Goal: Task Accomplishment & Management: Complete application form

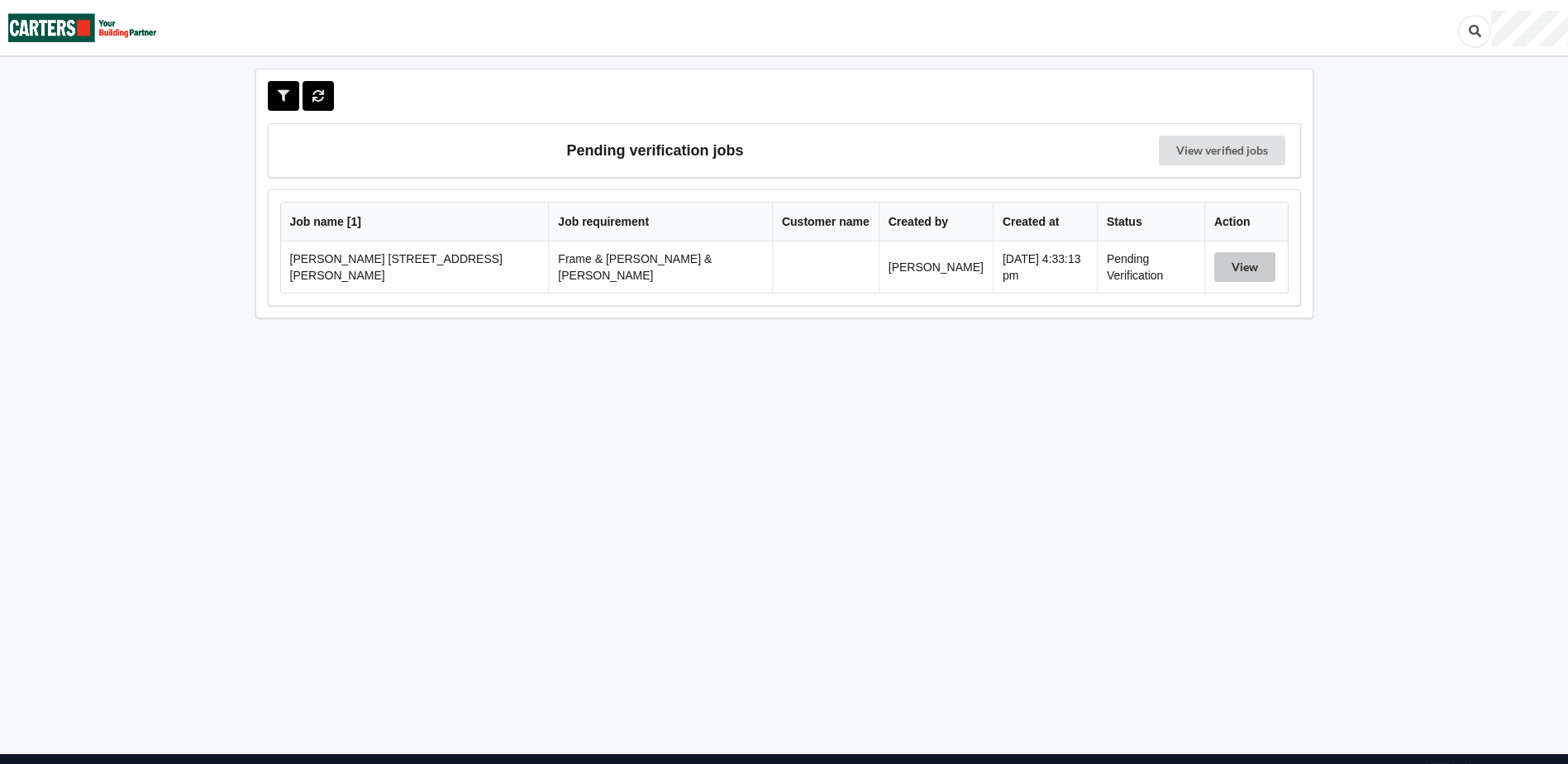
click at [1232, 270] on button "View" at bounding box center [1245, 267] width 61 height 29
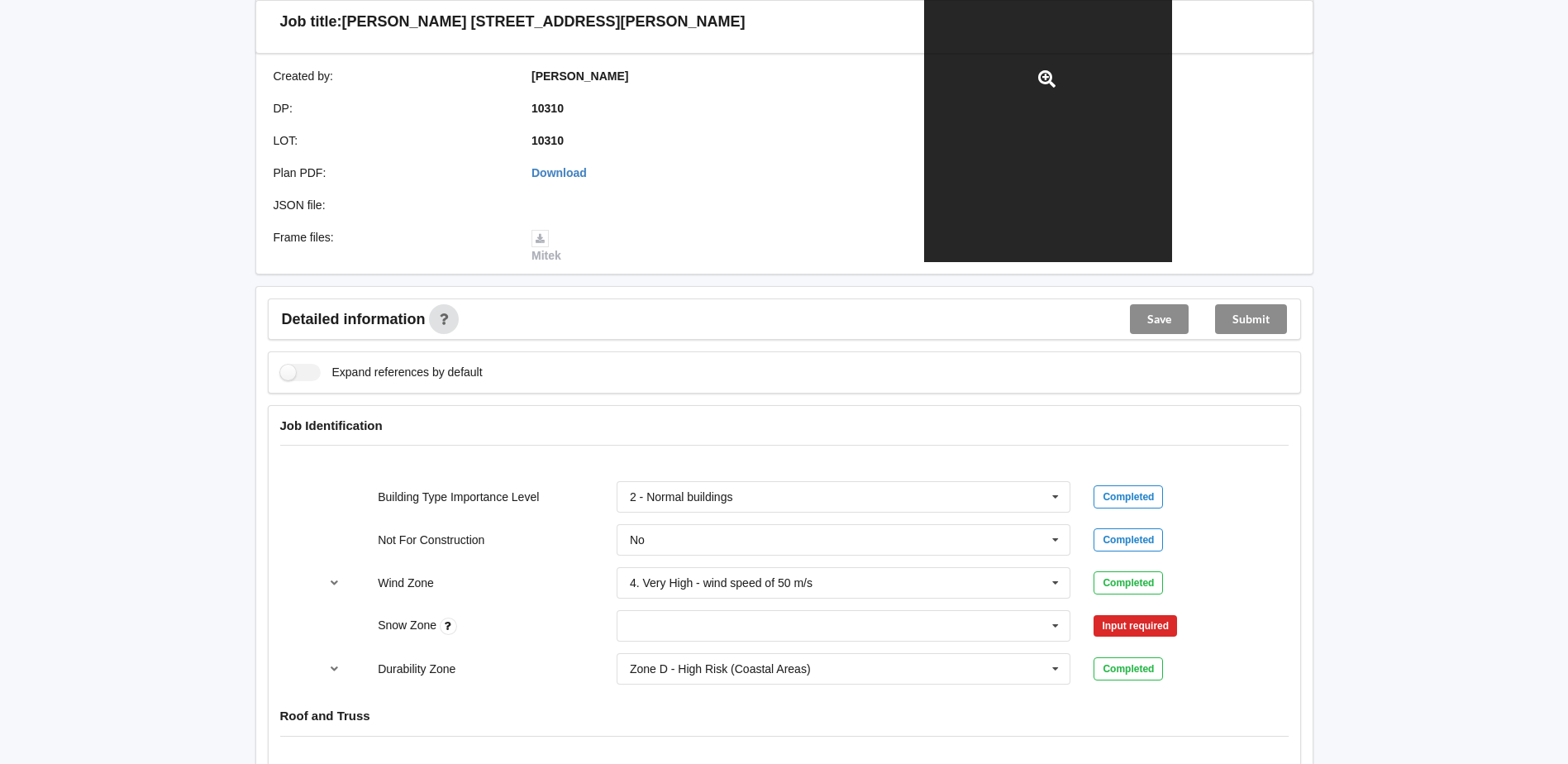
scroll to position [413, 0]
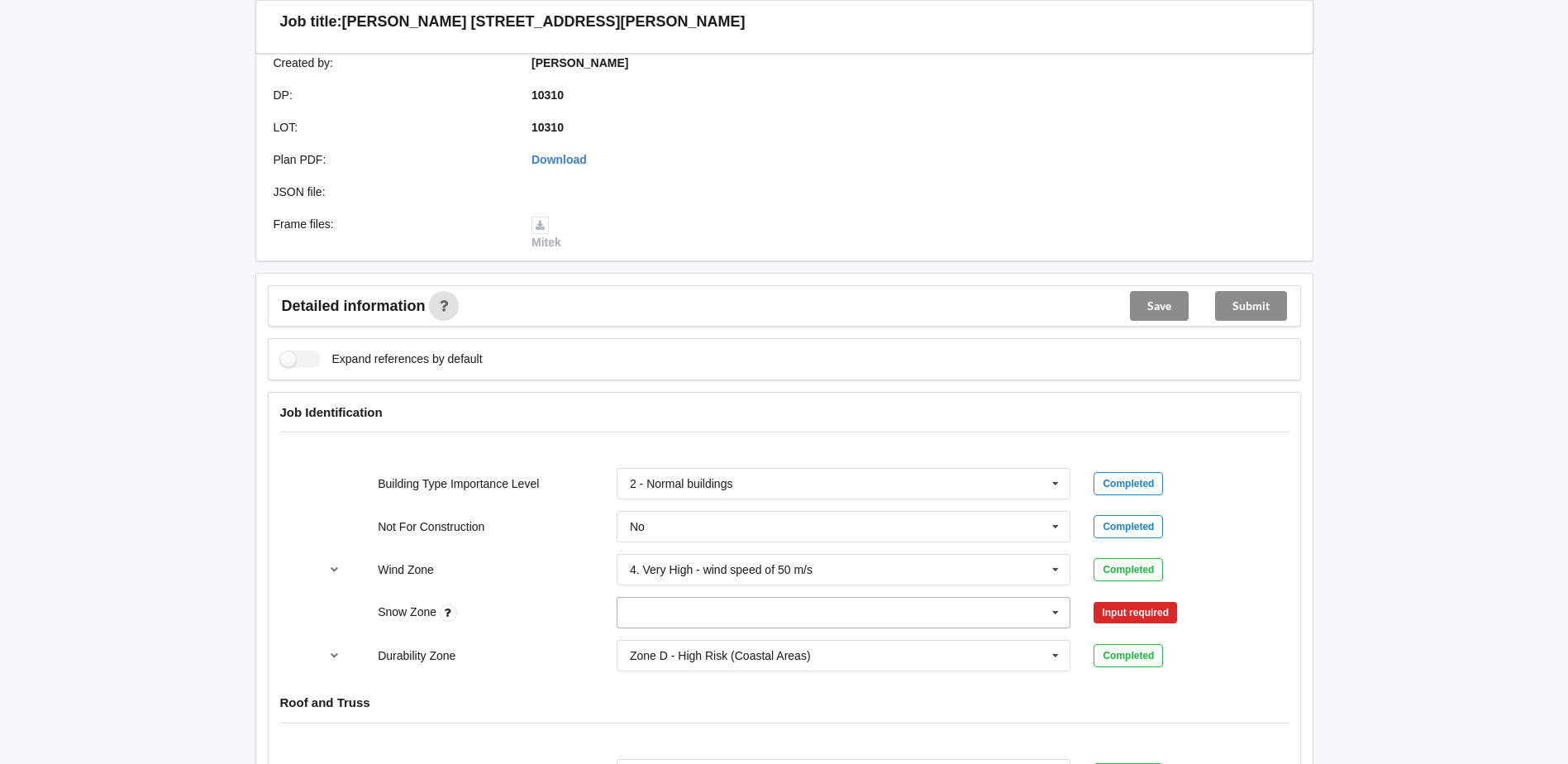
click at [659, 600] on input "text" at bounding box center [844, 612] width 453 height 29
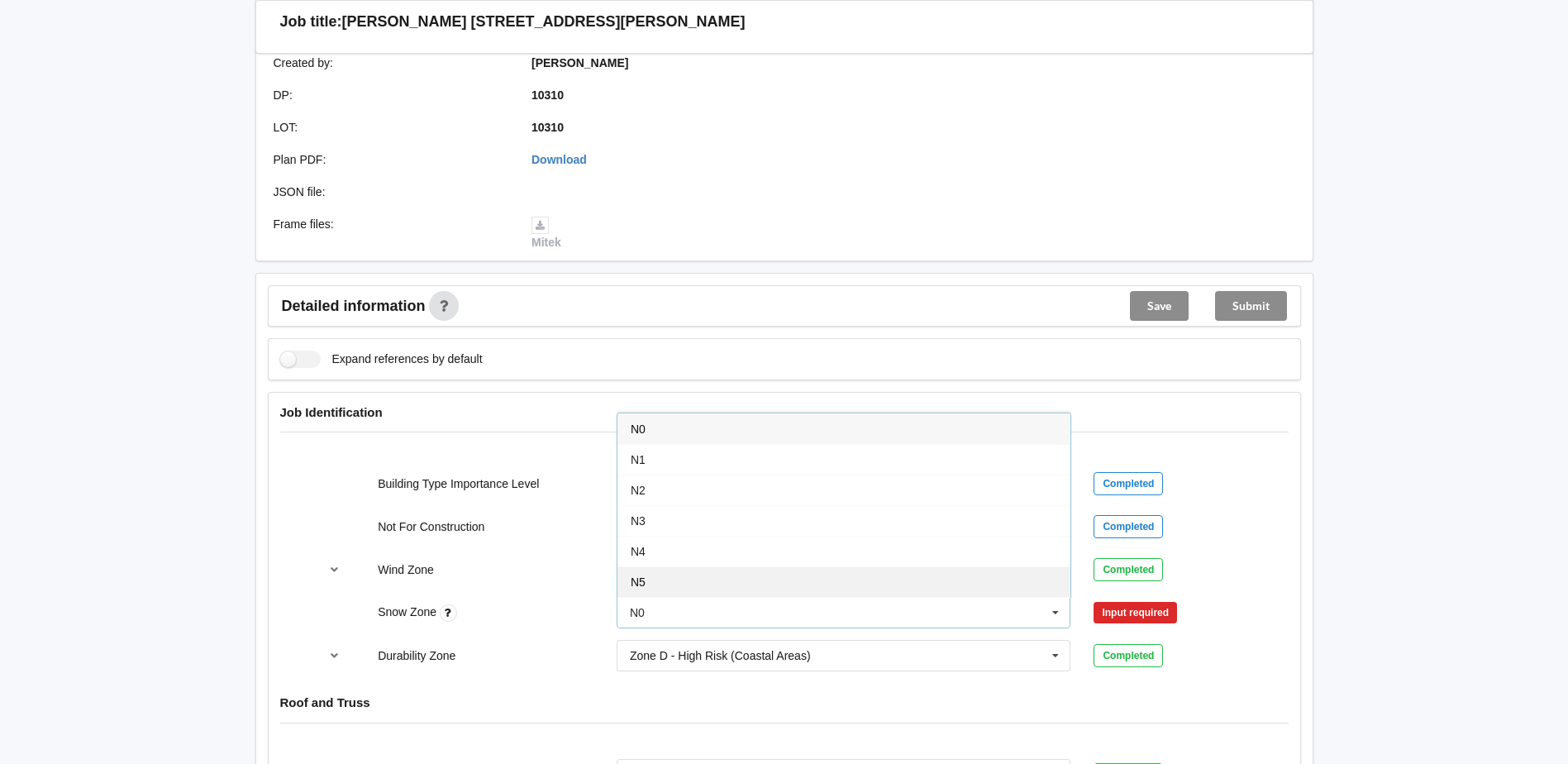
click at [662, 571] on div "N5" at bounding box center [844, 580] width 453 height 30
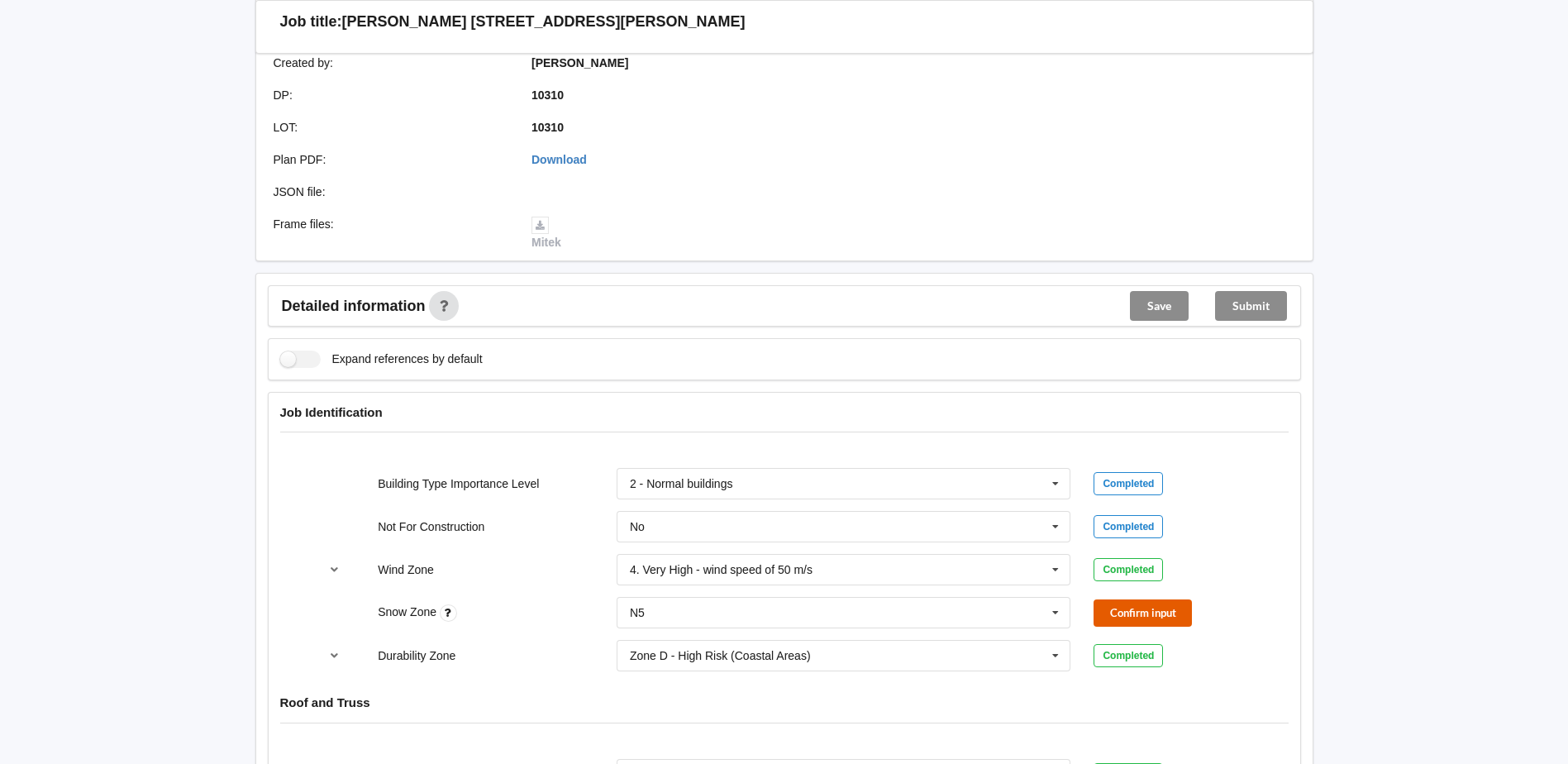
click at [1145, 599] on button "Confirm input" at bounding box center [1143, 613] width 98 height 27
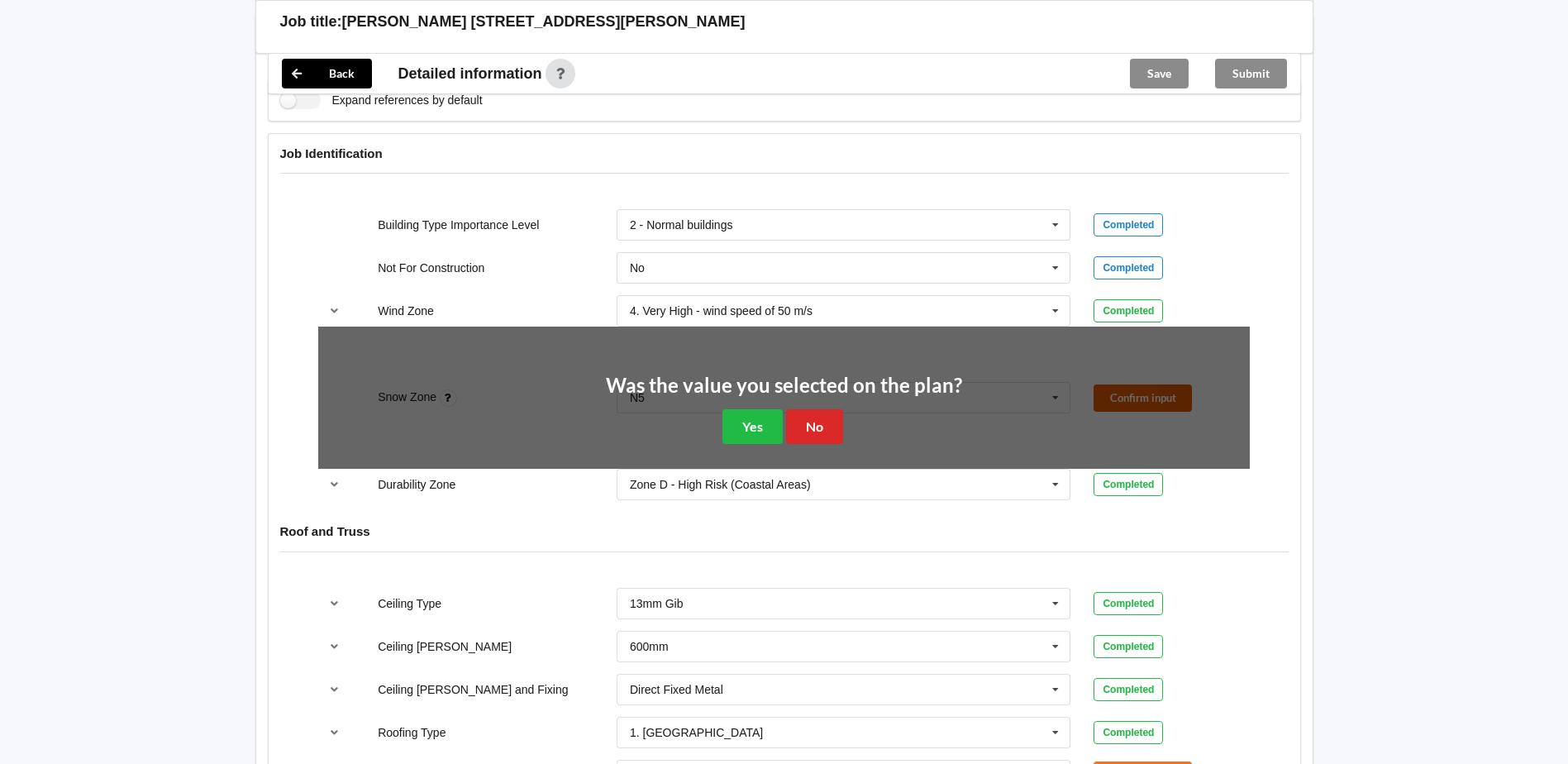
scroll to position [826, 0]
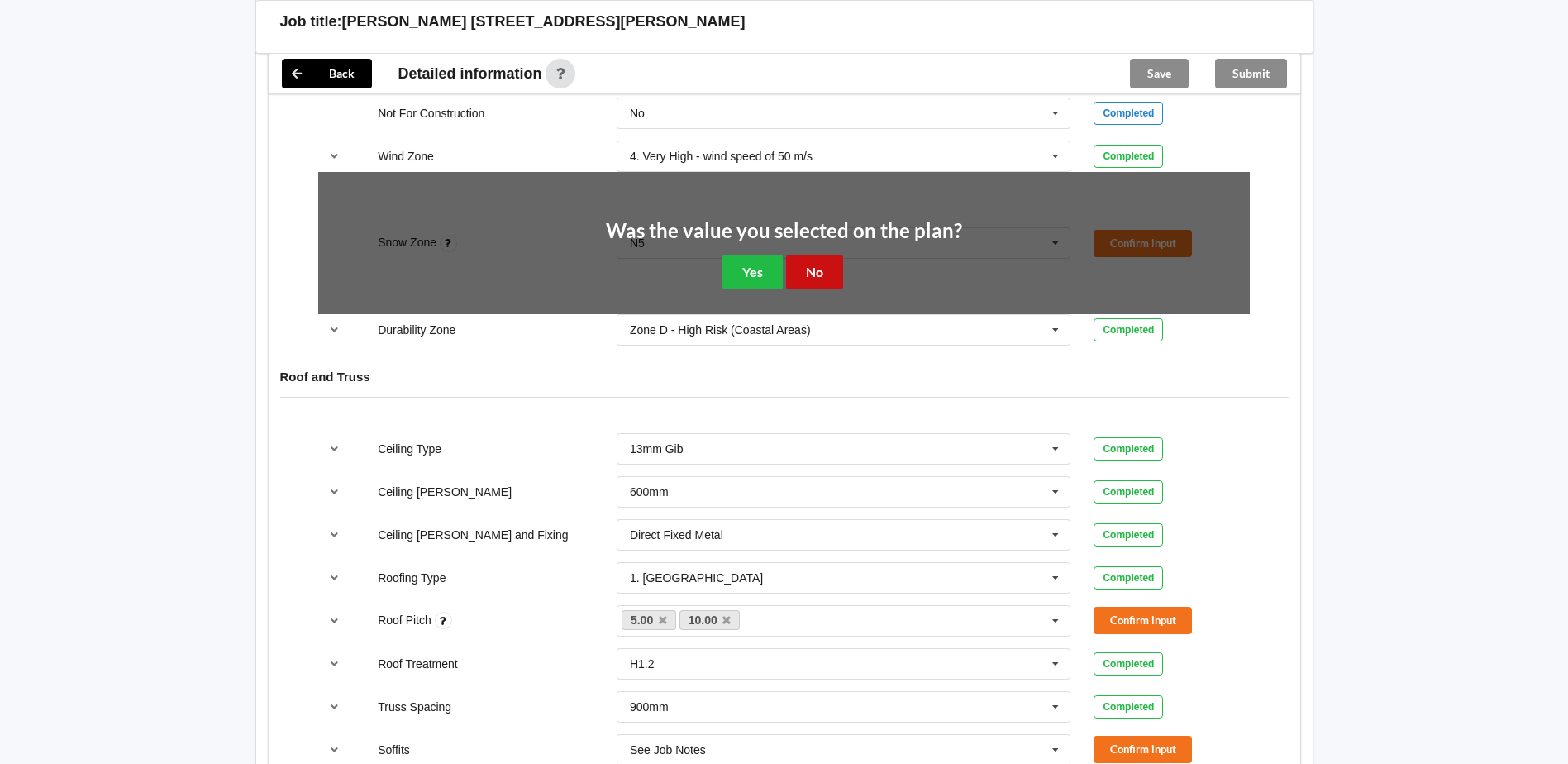
click at [806, 262] on button "No" at bounding box center [814, 271] width 57 height 34
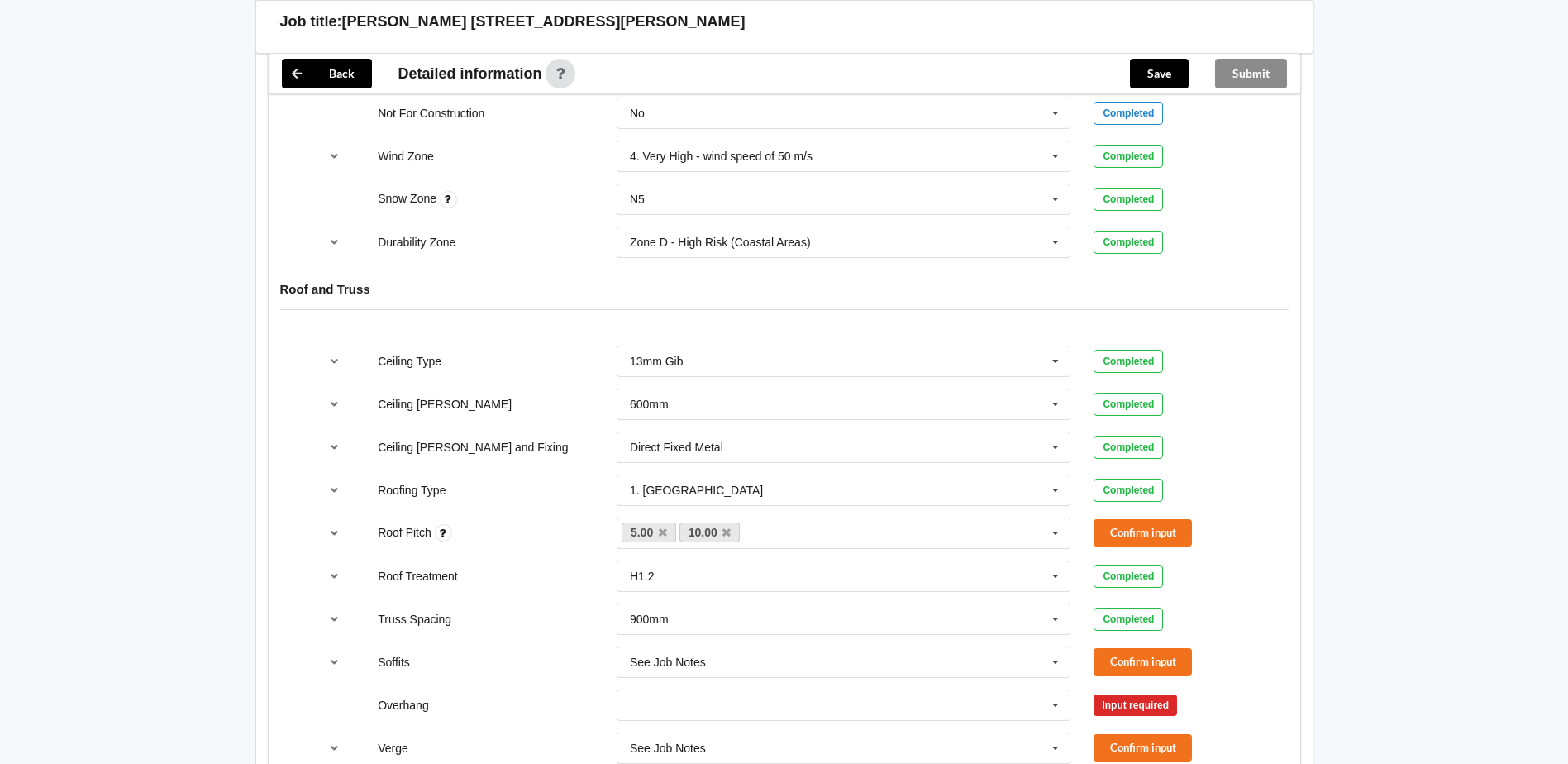
click at [788, 463] on div "1. Longrun 1. Longrun 2. Metal Tiles 3. Concrete tiles Clay tiles - glazed Clay…" at bounding box center [844, 490] width 477 height 55
click at [792, 432] on input "text" at bounding box center [844, 447] width 453 height 29
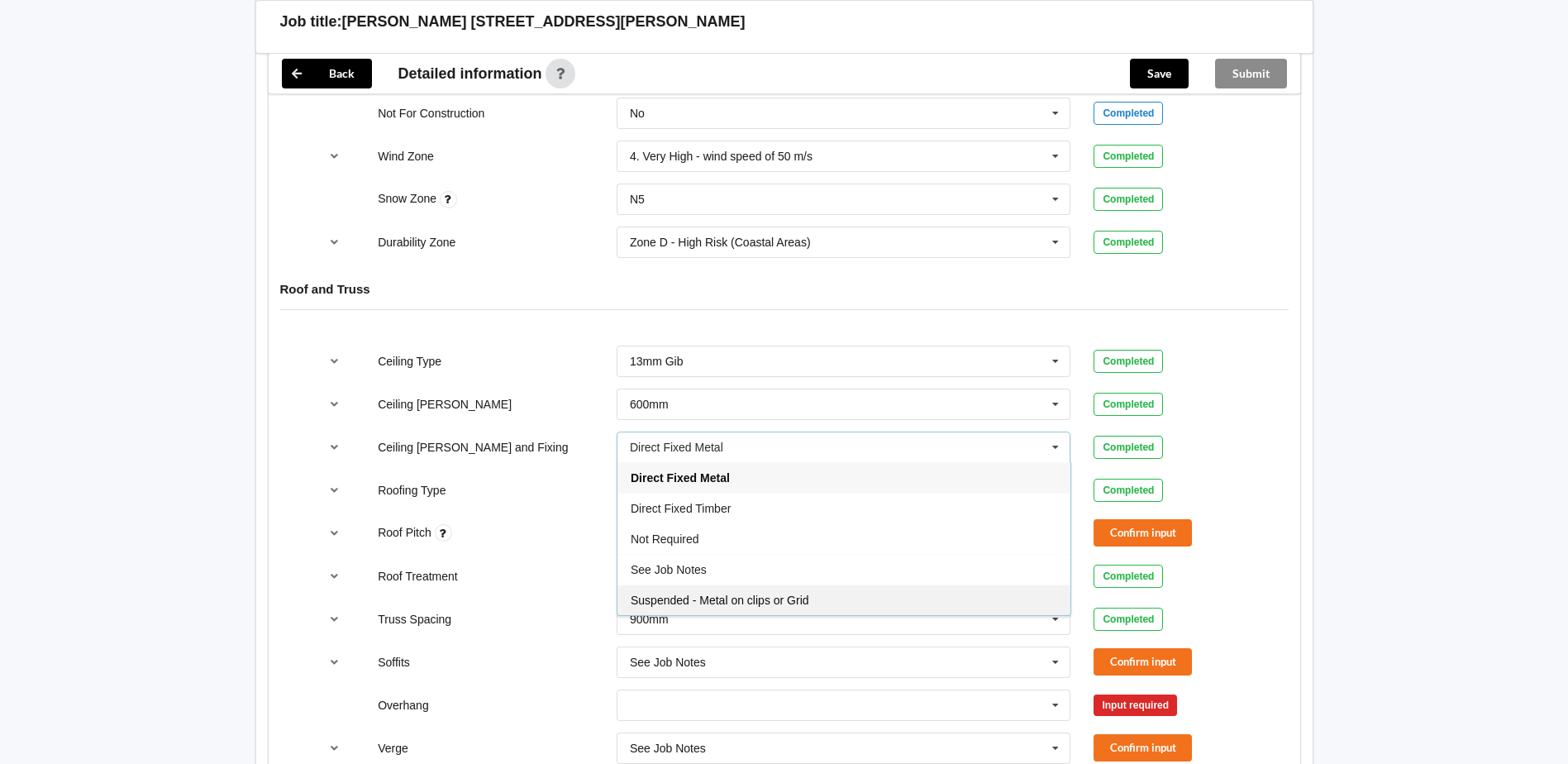
click at [792, 584] on div "Suspended - Metal on clips or Grid" at bounding box center [844, 599] width 453 height 30
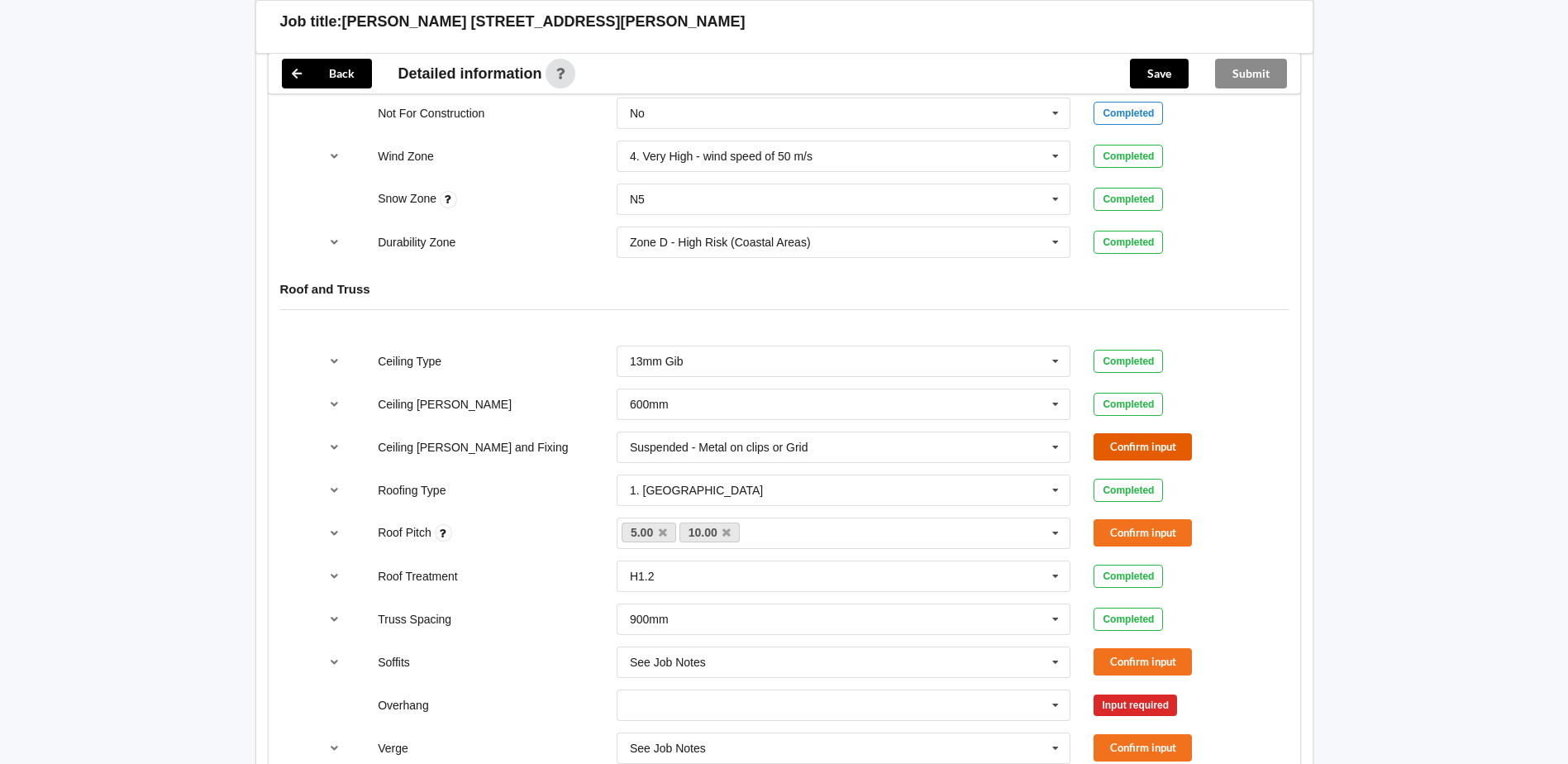
click at [1129, 433] on button "Confirm input" at bounding box center [1143, 447] width 98 height 27
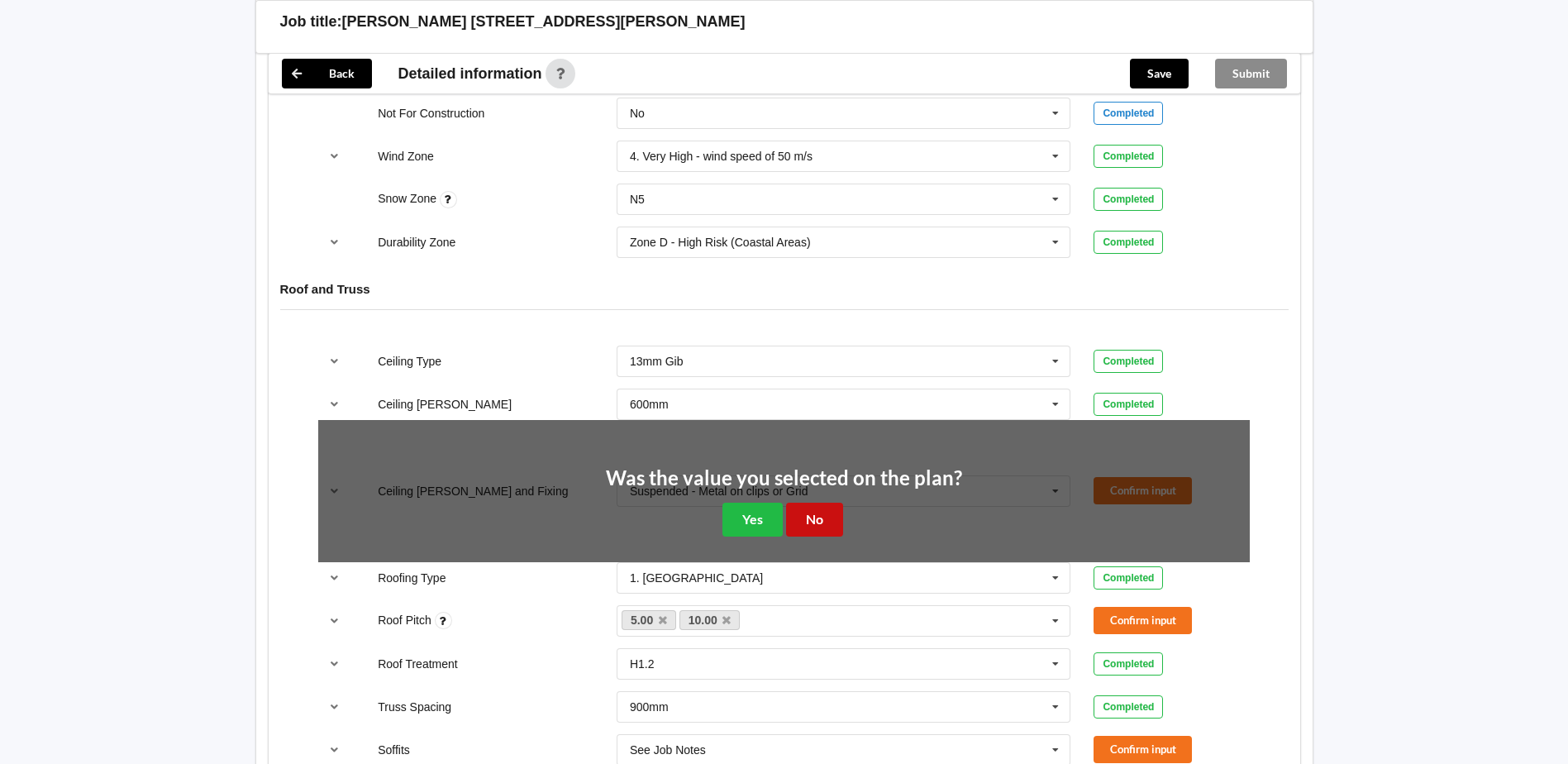
click at [832, 510] on button "No" at bounding box center [814, 519] width 57 height 34
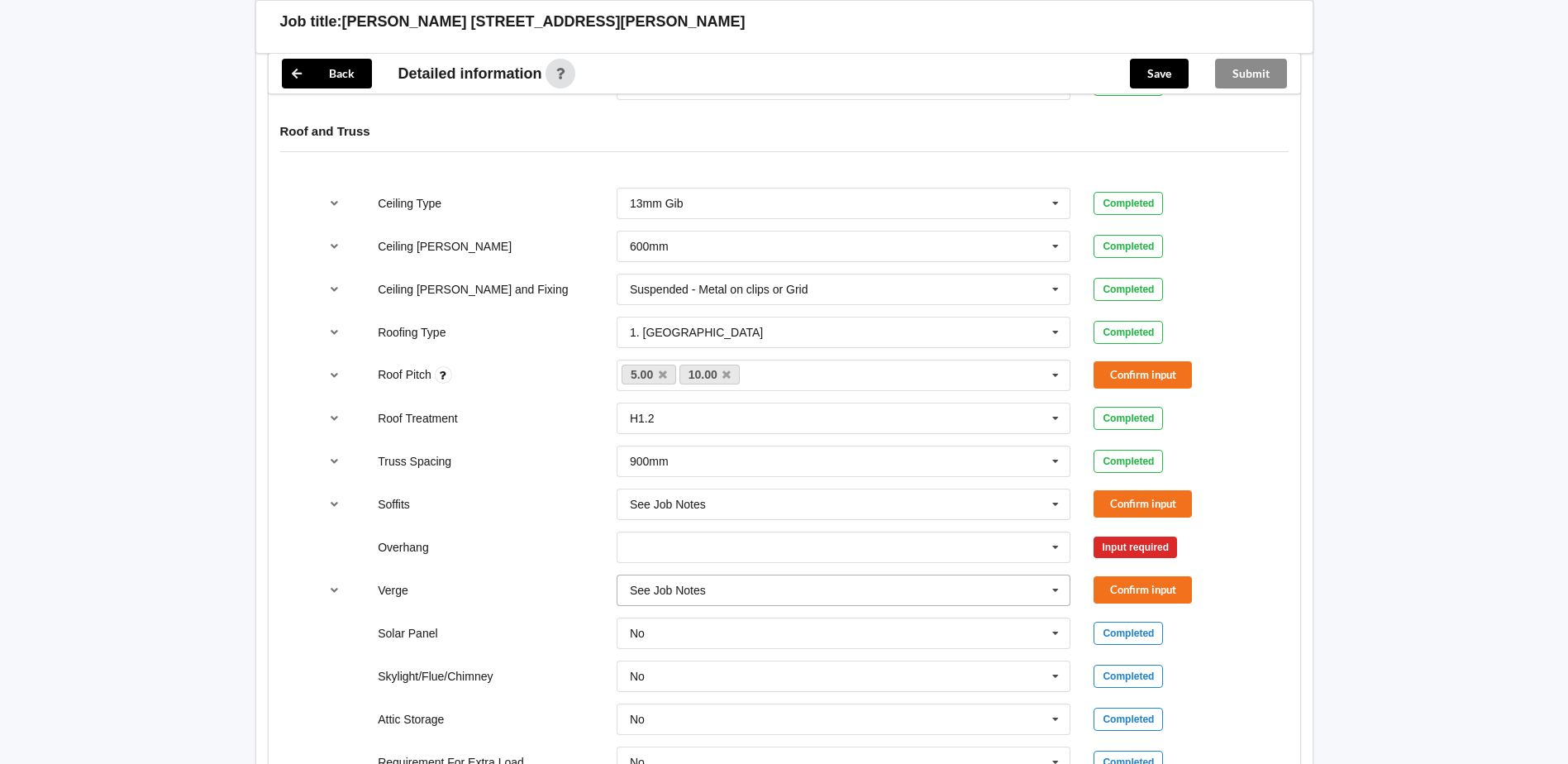
scroll to position [992, 0]
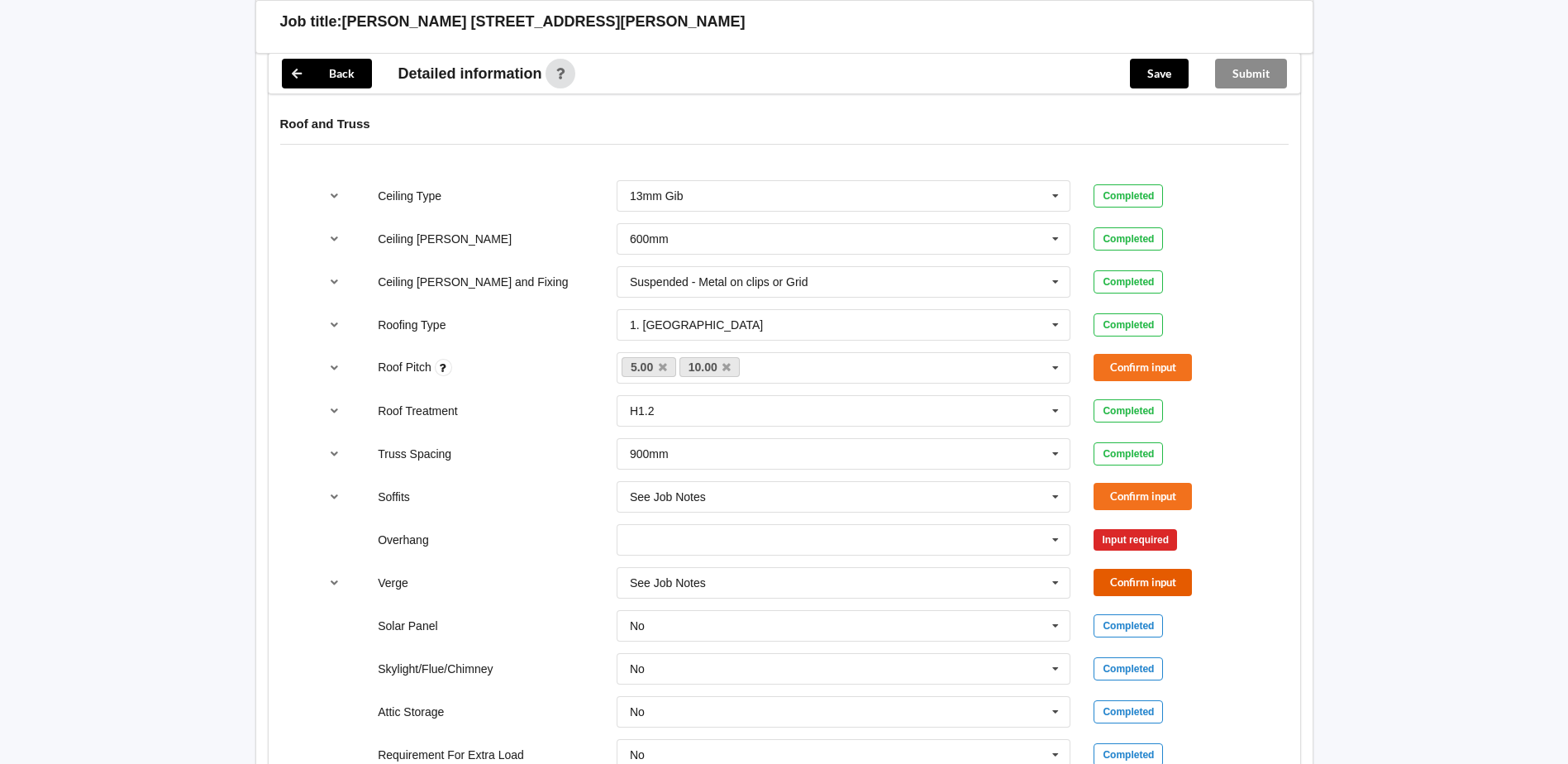
drag, startPoint x: 1119, startPoint y: 558, endPoint x: 1088, endPoint y: 530, distance: 41.8
click at [1115, 569] on button "Confirm input" at bounding box center [1143, 582] width 98 height 27
click at [966, 524] on input "text" at bounding box center [844, 539] width 453 height 29
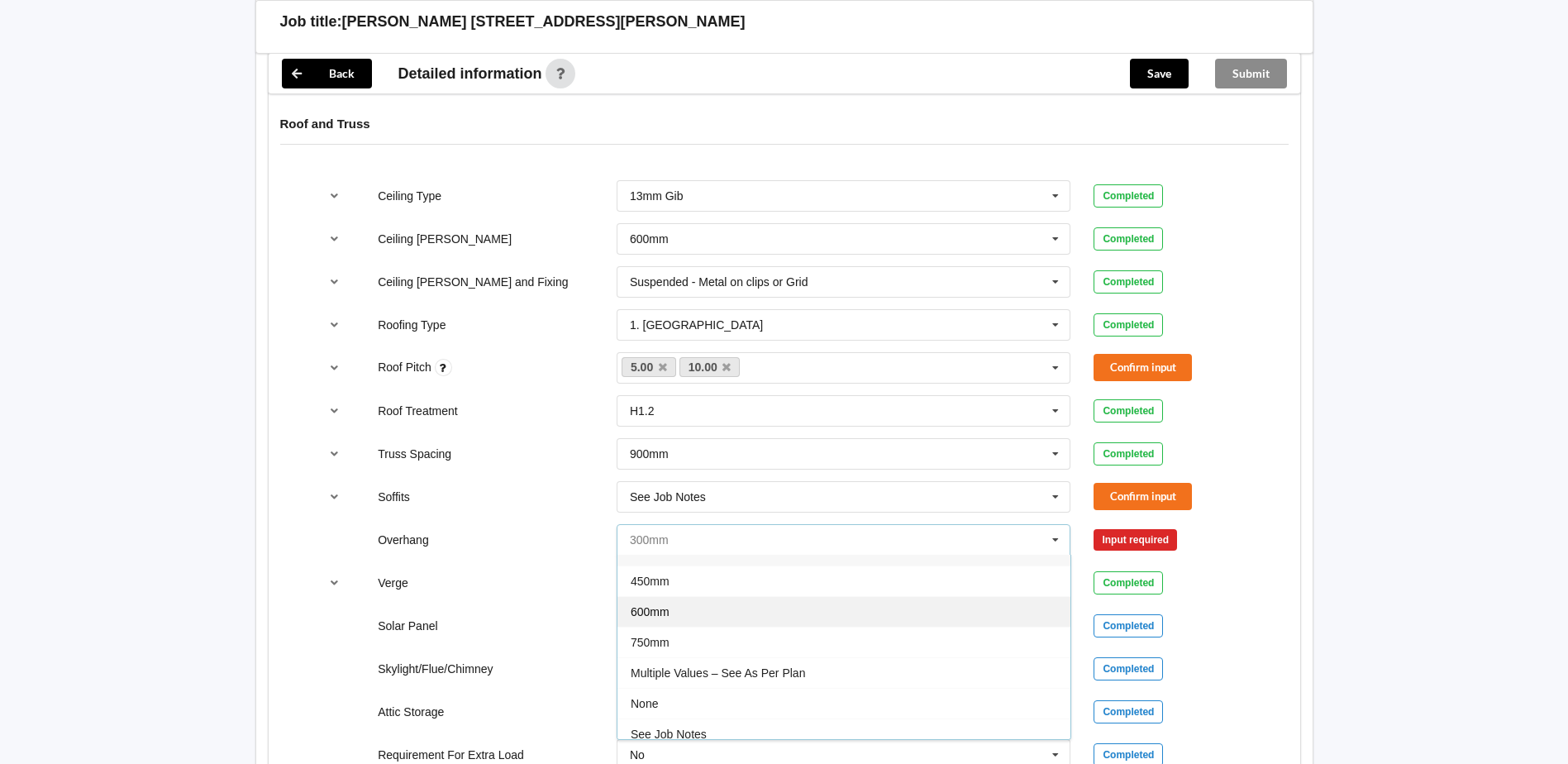
scroll to position [29, 0]
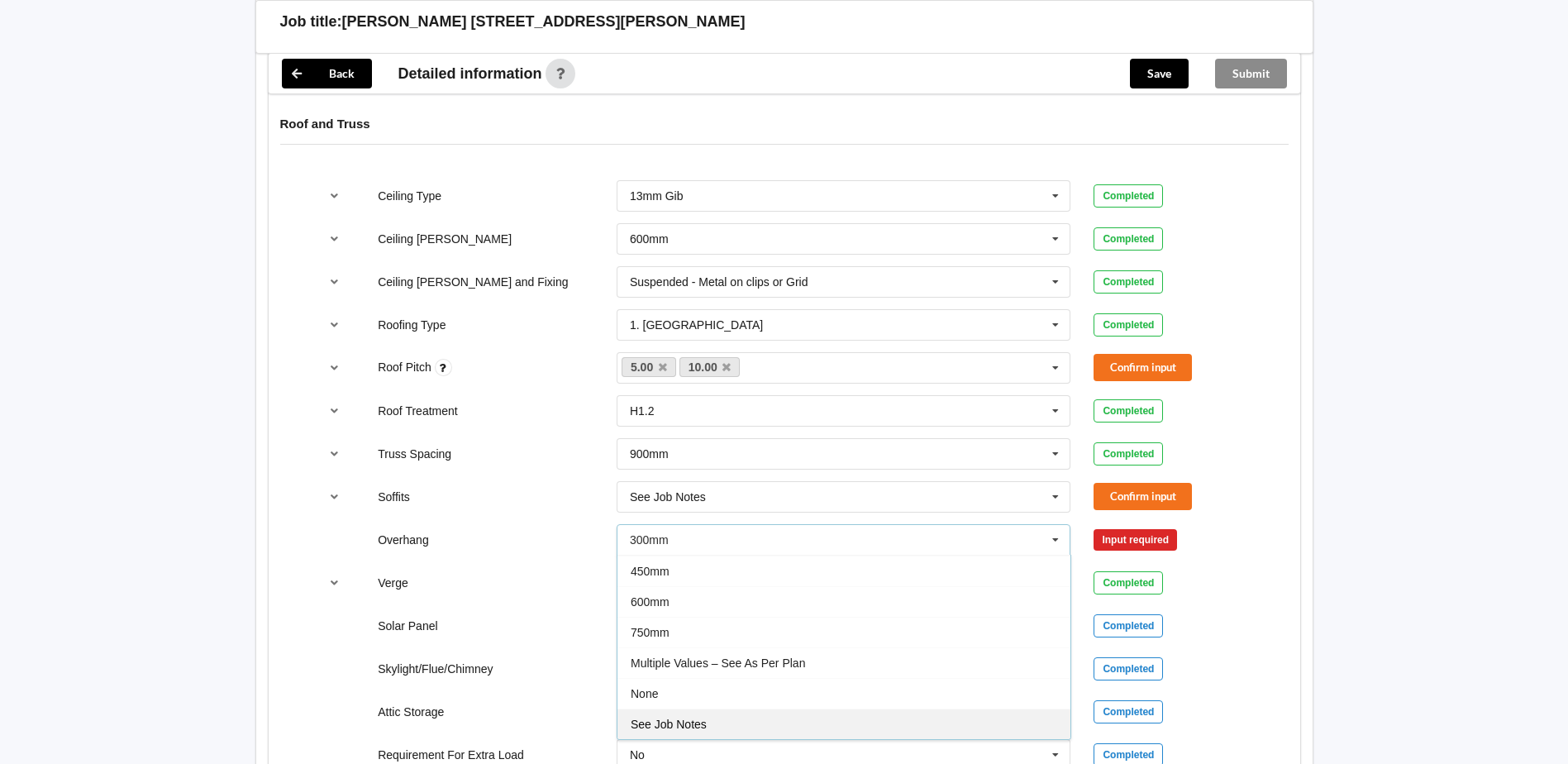
click at [839, 708] on div "See Job Notes" at bounding box center [844, 723] width 453 height 30
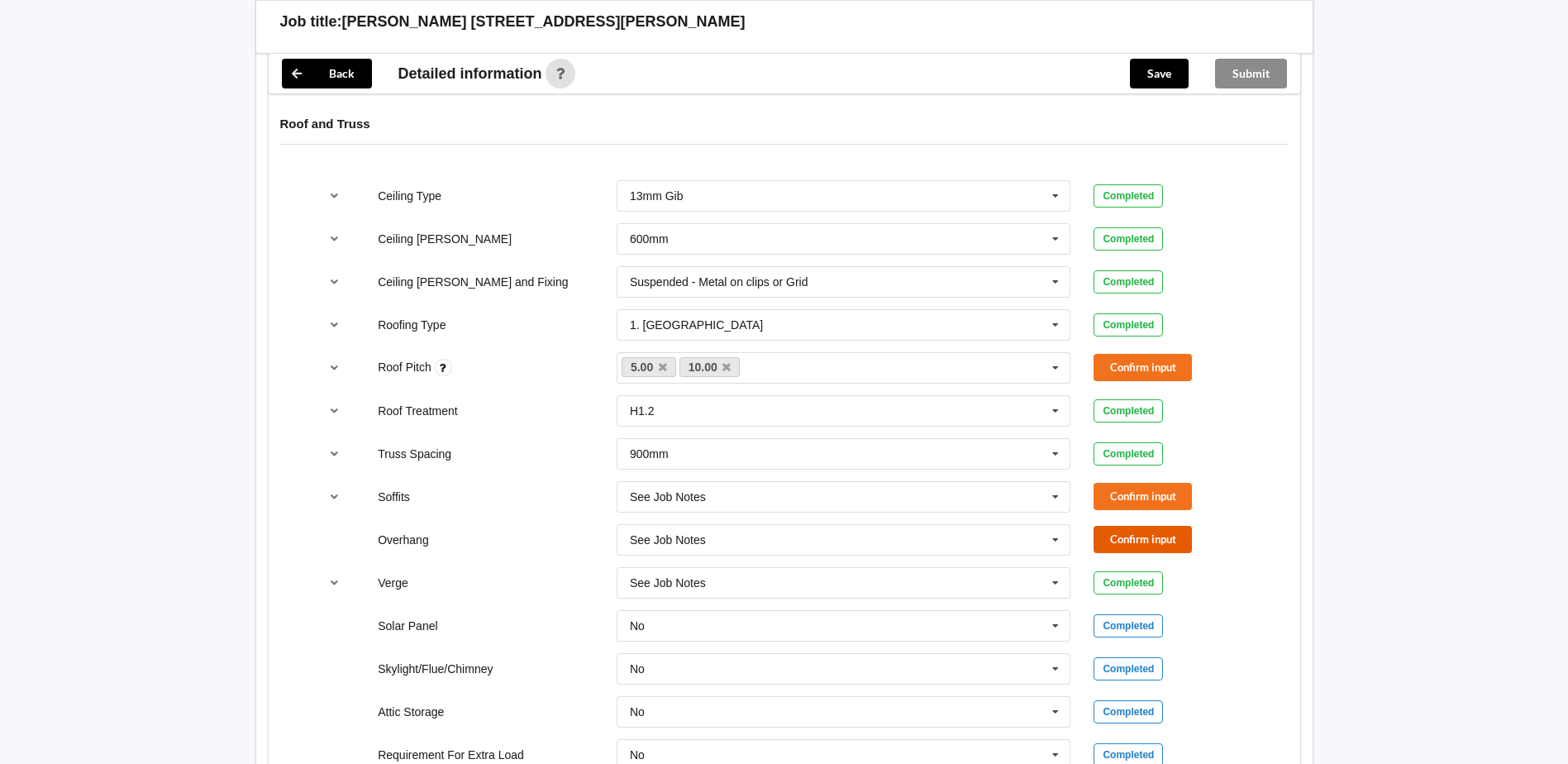
click at [1168, 525] on button "Confirm input" at bounding box center [1143, 539] width 98 height 27
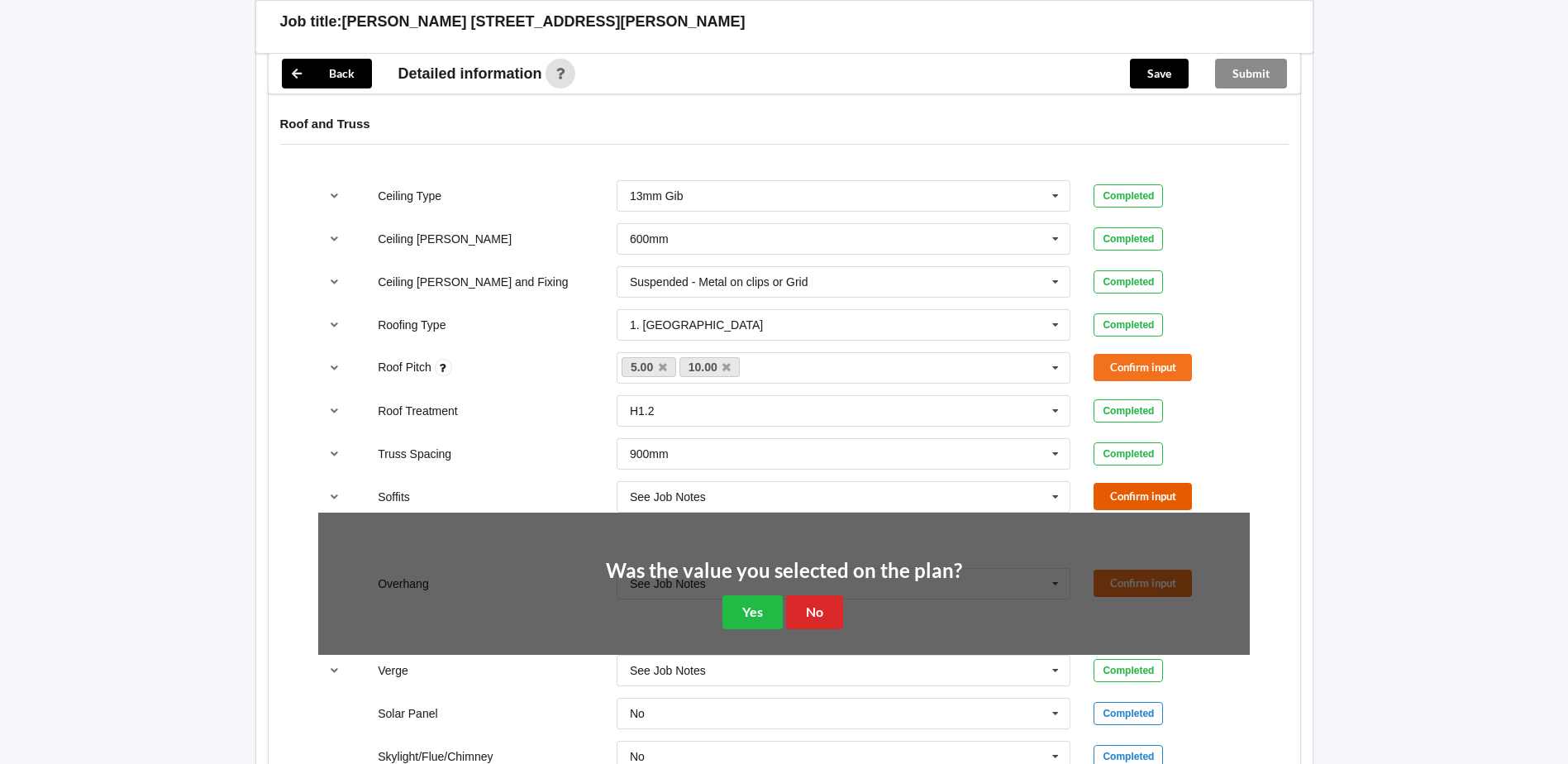
click at [1156, 482] on button "Confirm input" at bounding box center [1143, 496] width 98 height 27
click at [1142, 354] on button "Confirm input" at bounding box center [1143, 367] width 98 height 27
click at [807, 595] on button "No" at bounding box center [814, 612] width 57 height 34
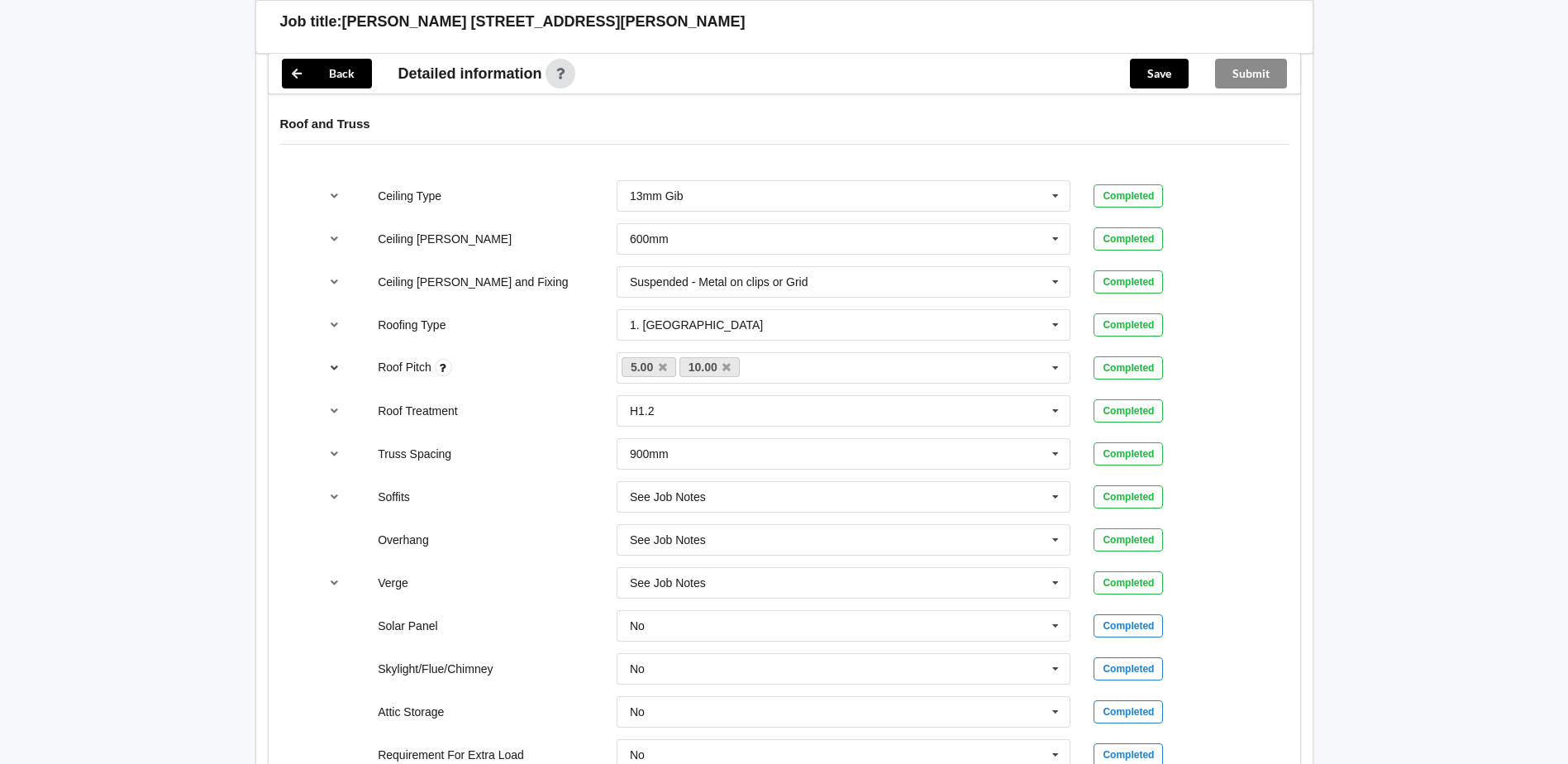
click at [336, 362] on icon "reference-toggle" at bounding box center [334, 367] width 14 height 10
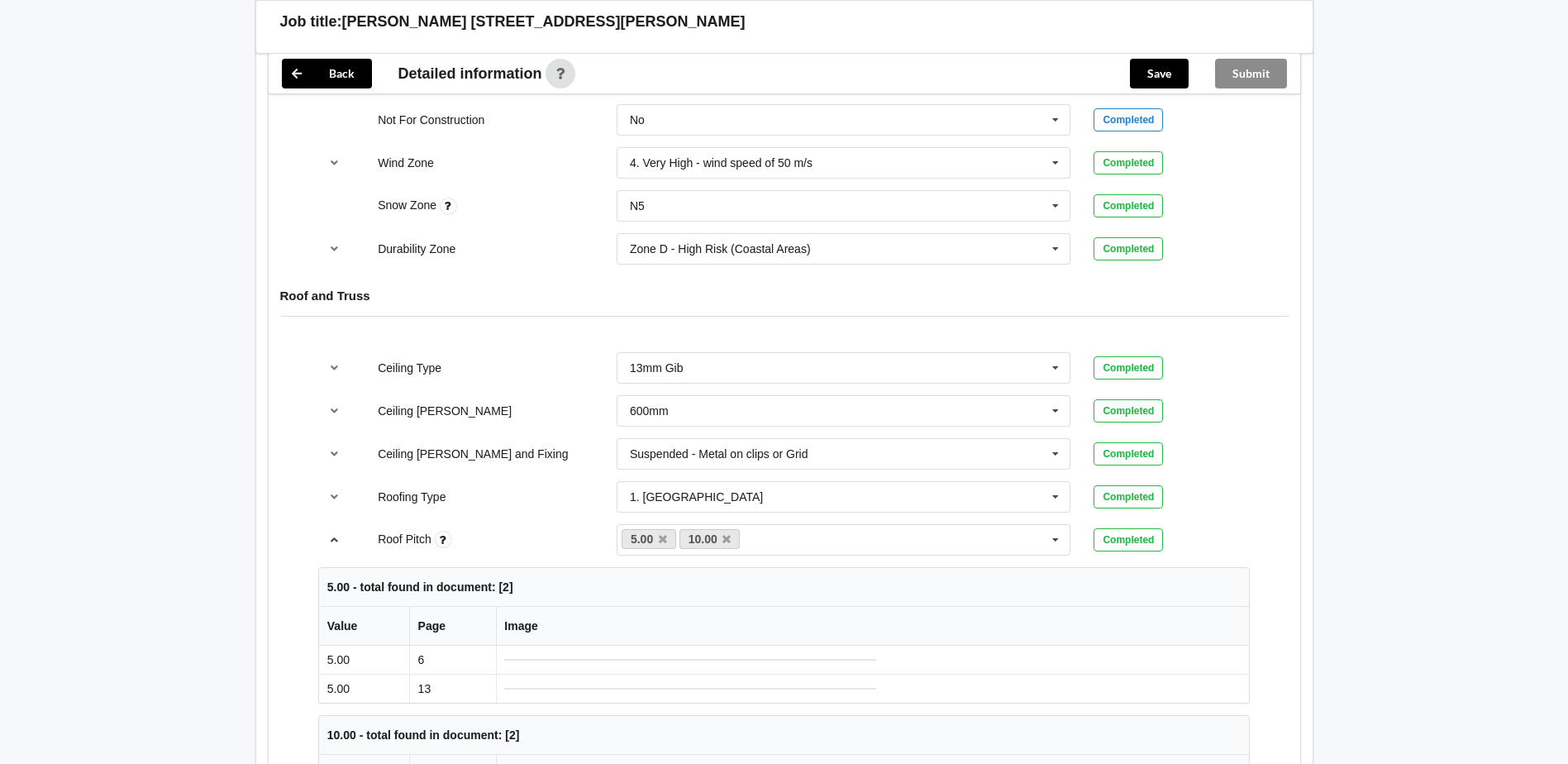
scroll to position [909, 0]
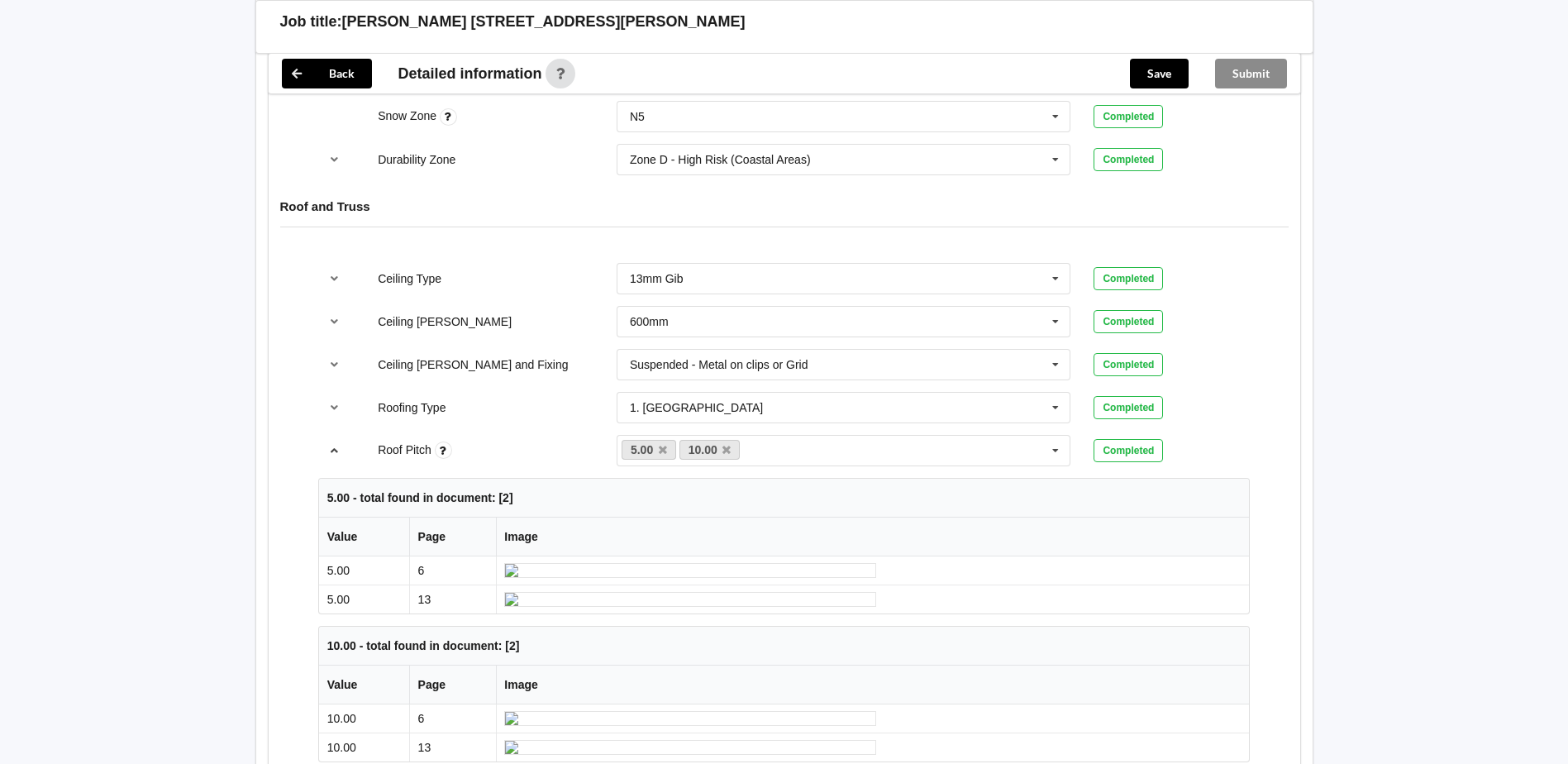
click at [336, 445] on icon "reference-toggle" at bounding box center [334, 450] width 14 height 10
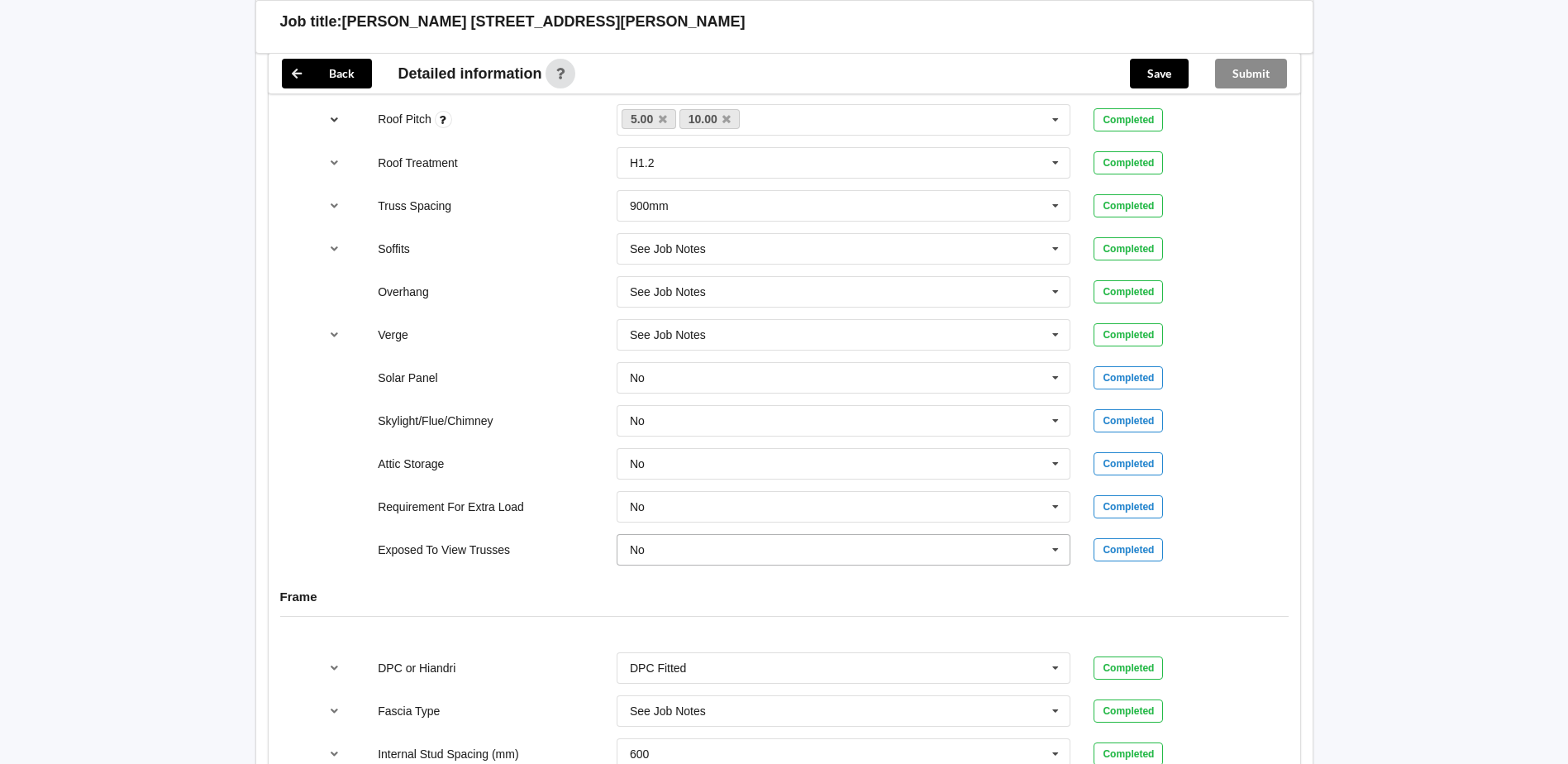
scroll to position [1488, 0]
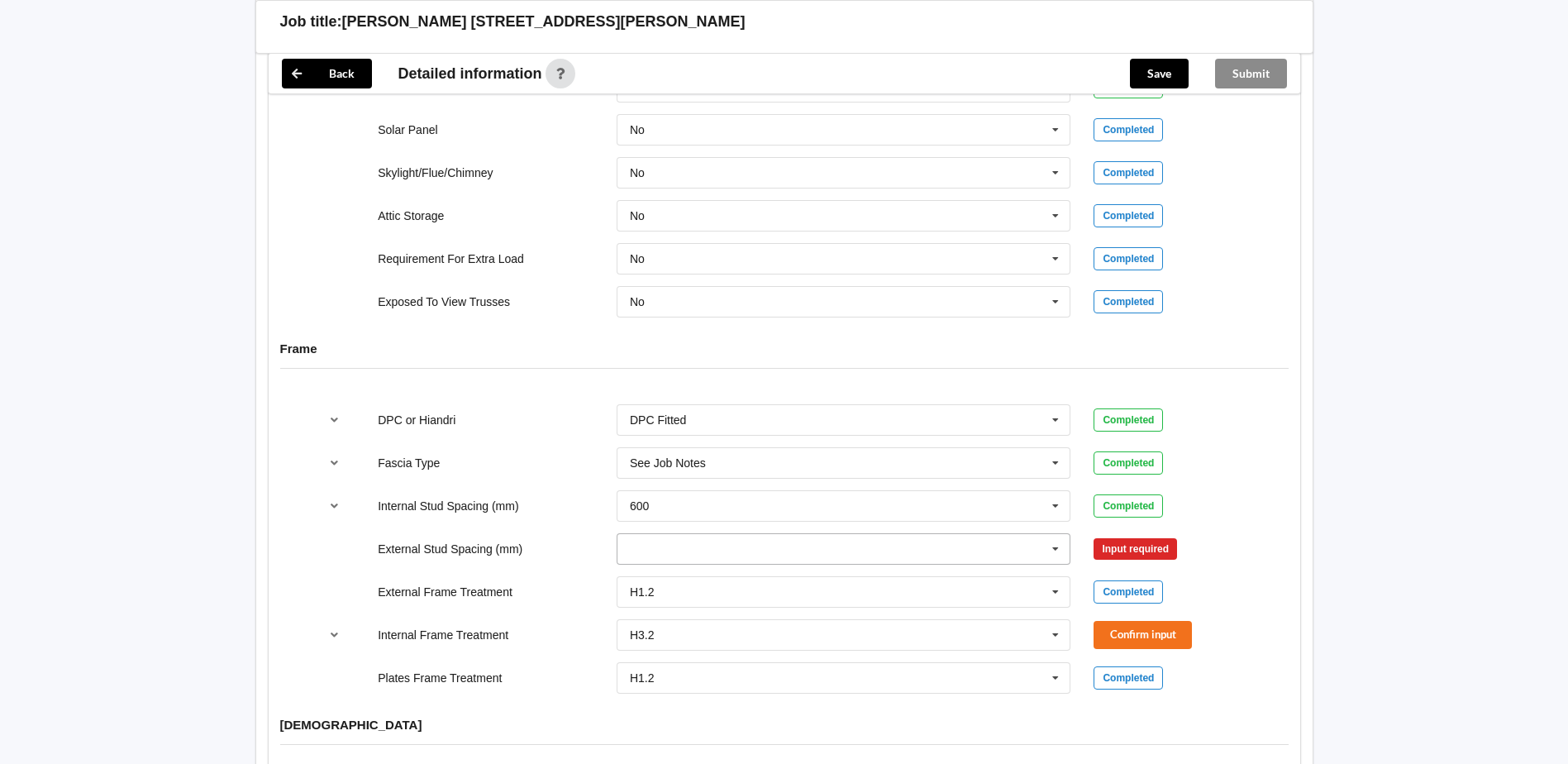
click at [1035, 538] on input "text" at bounding box center [844, 549] width 453 height 29
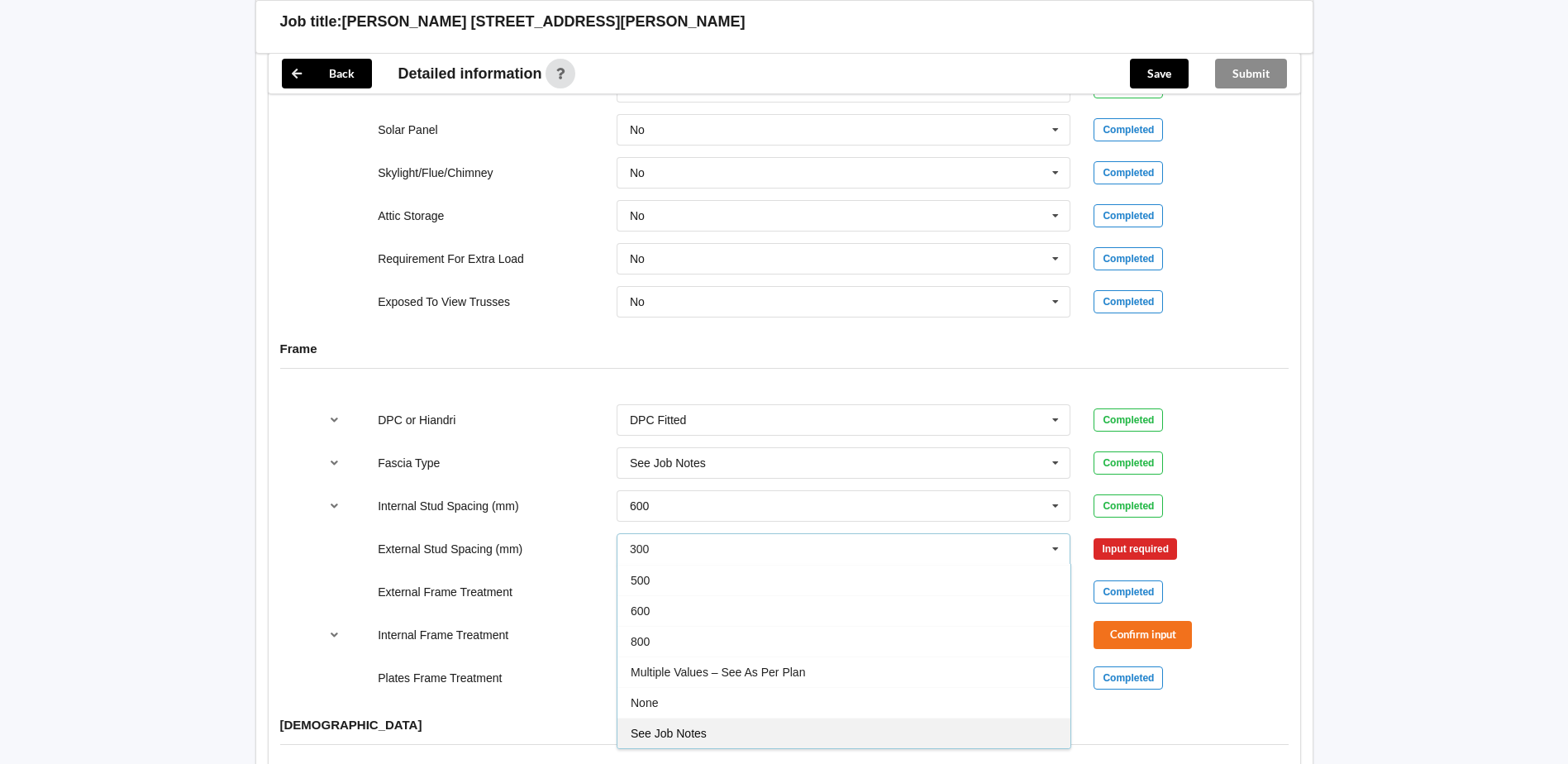
click at [785, 717] on div "See Job Notes" at bounding box center [844, 732] width 453 height 30
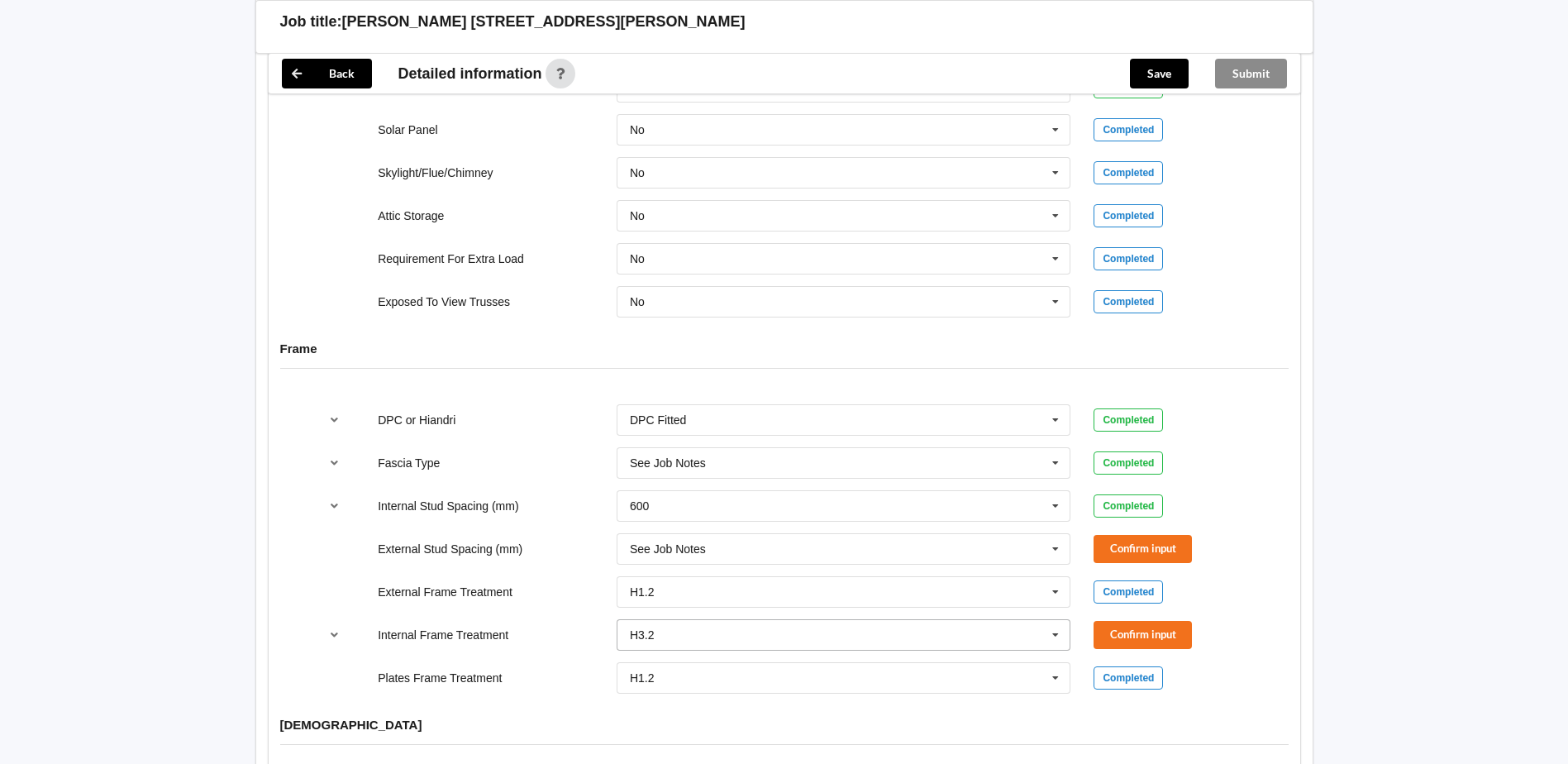
click at [978, 623] on input "text" at bounding box center [844, 634] width 453 height 29
drag, startPoint x: 644, startPoint y: 654, endPoint x: 581, endPoint y: 644, distance: 63.8
click at [632, 659] on span "H1.2" at bounding box center [643, 665] width 25 height 13
click at [336, 628] on icon "reference-toggle" at bounding box center [334, 633] width 14 height 10
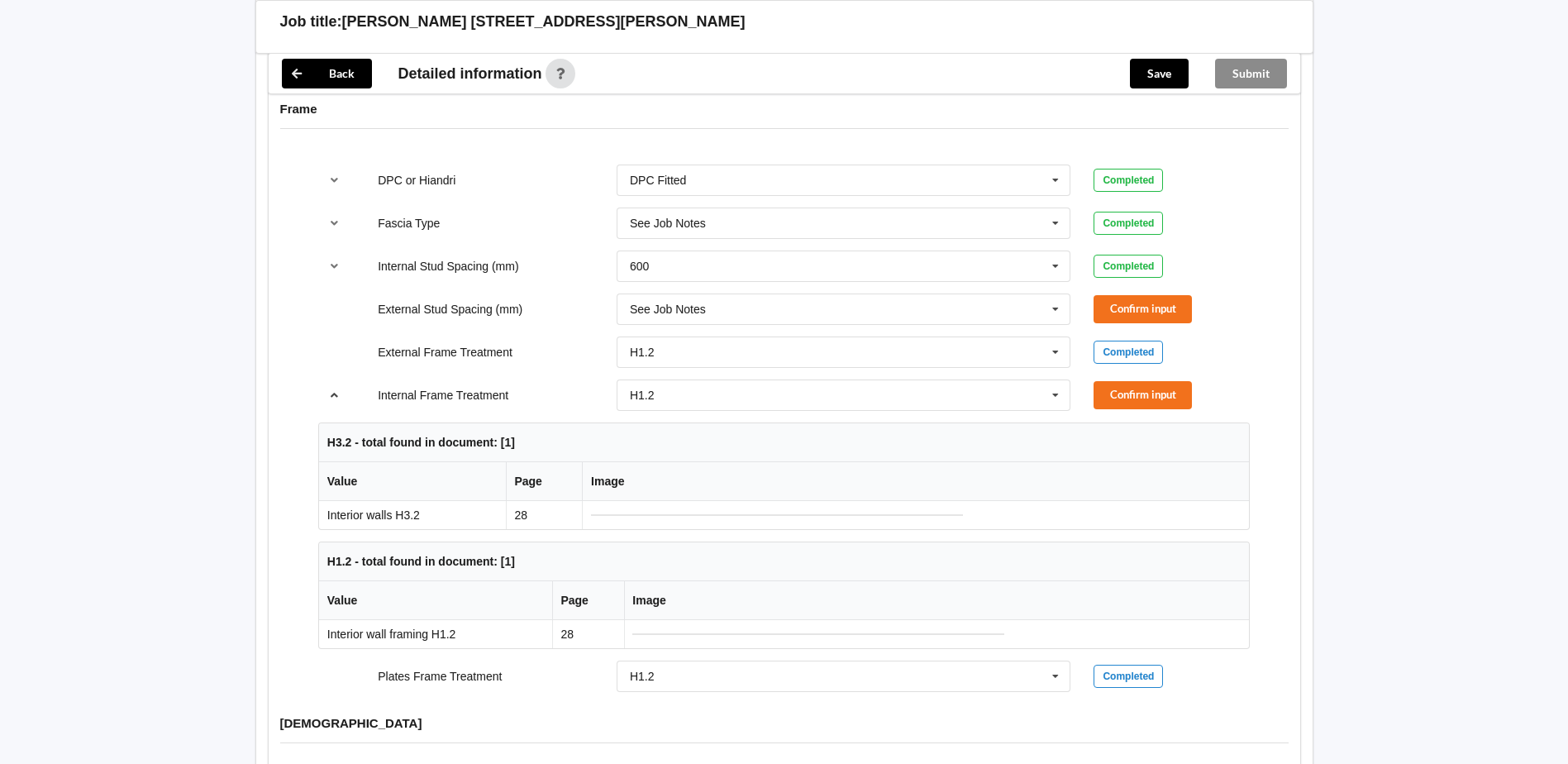
scroll to position [1735, 0]
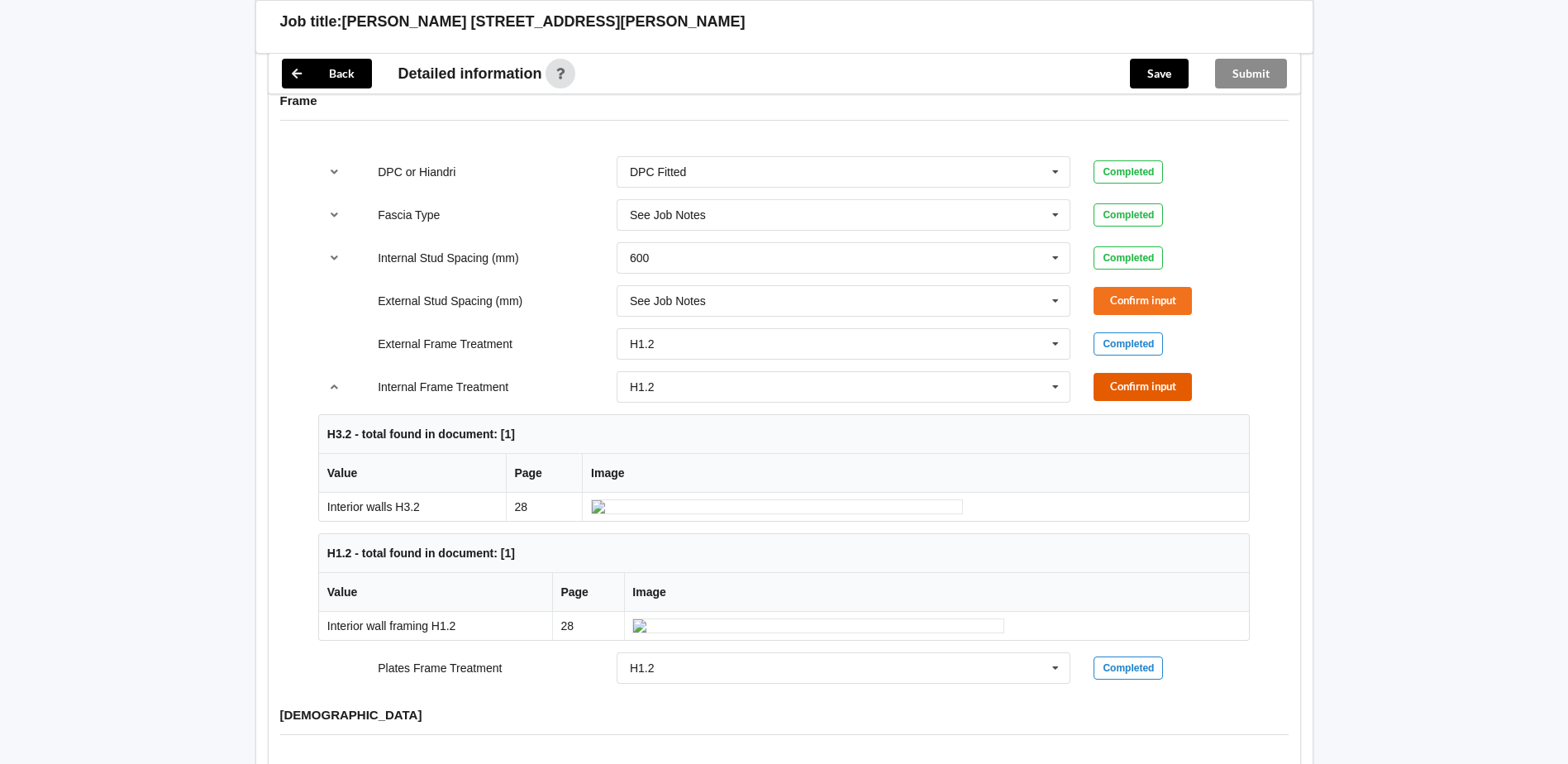
click at [1165, 373] on button "Confirm input" at bounding box center [1143, 387] width 98 height 27
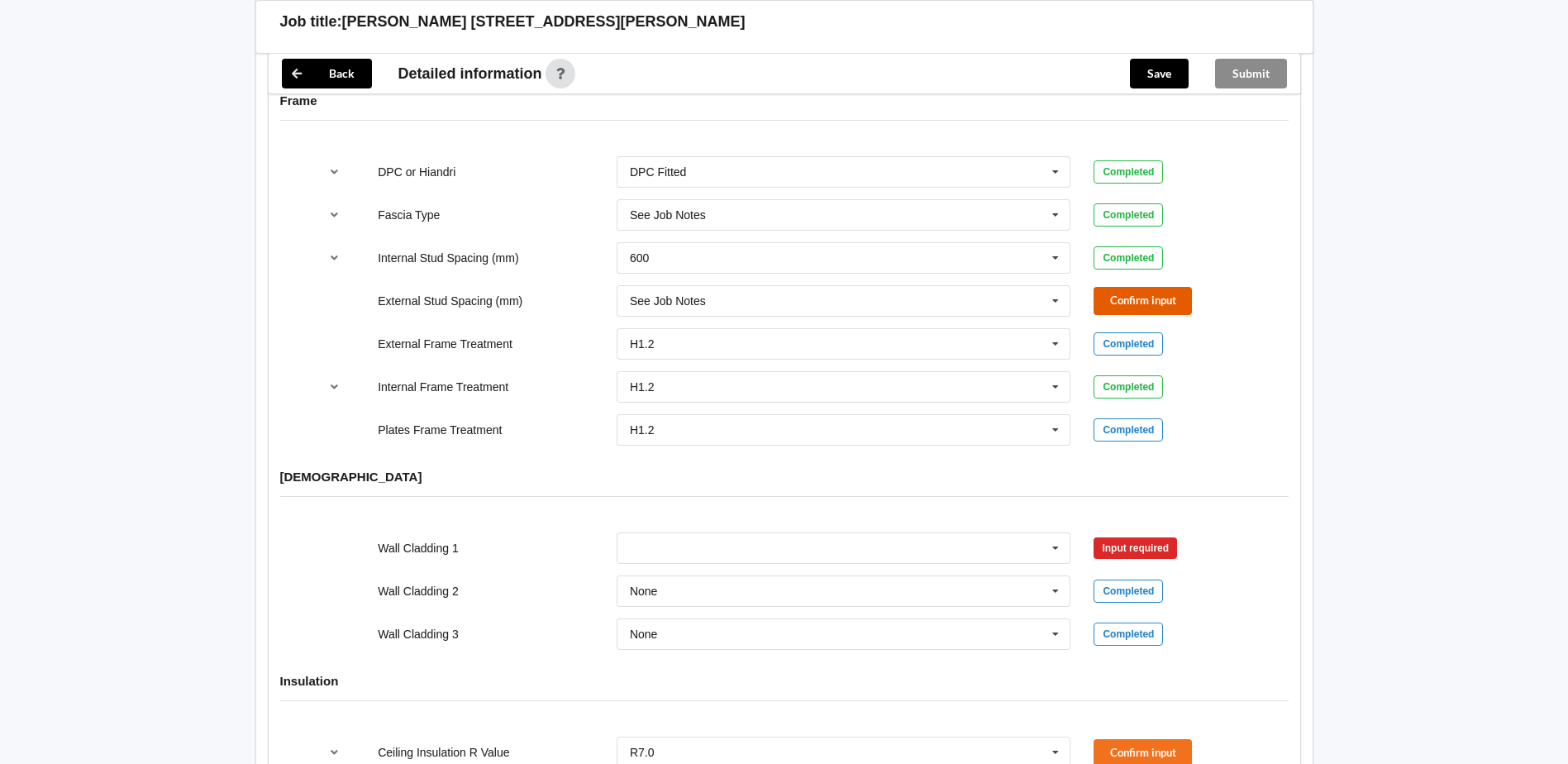
click at [1149, 287] on button "Confirm input" at bounding box center [1143, 300] width 98 height 27
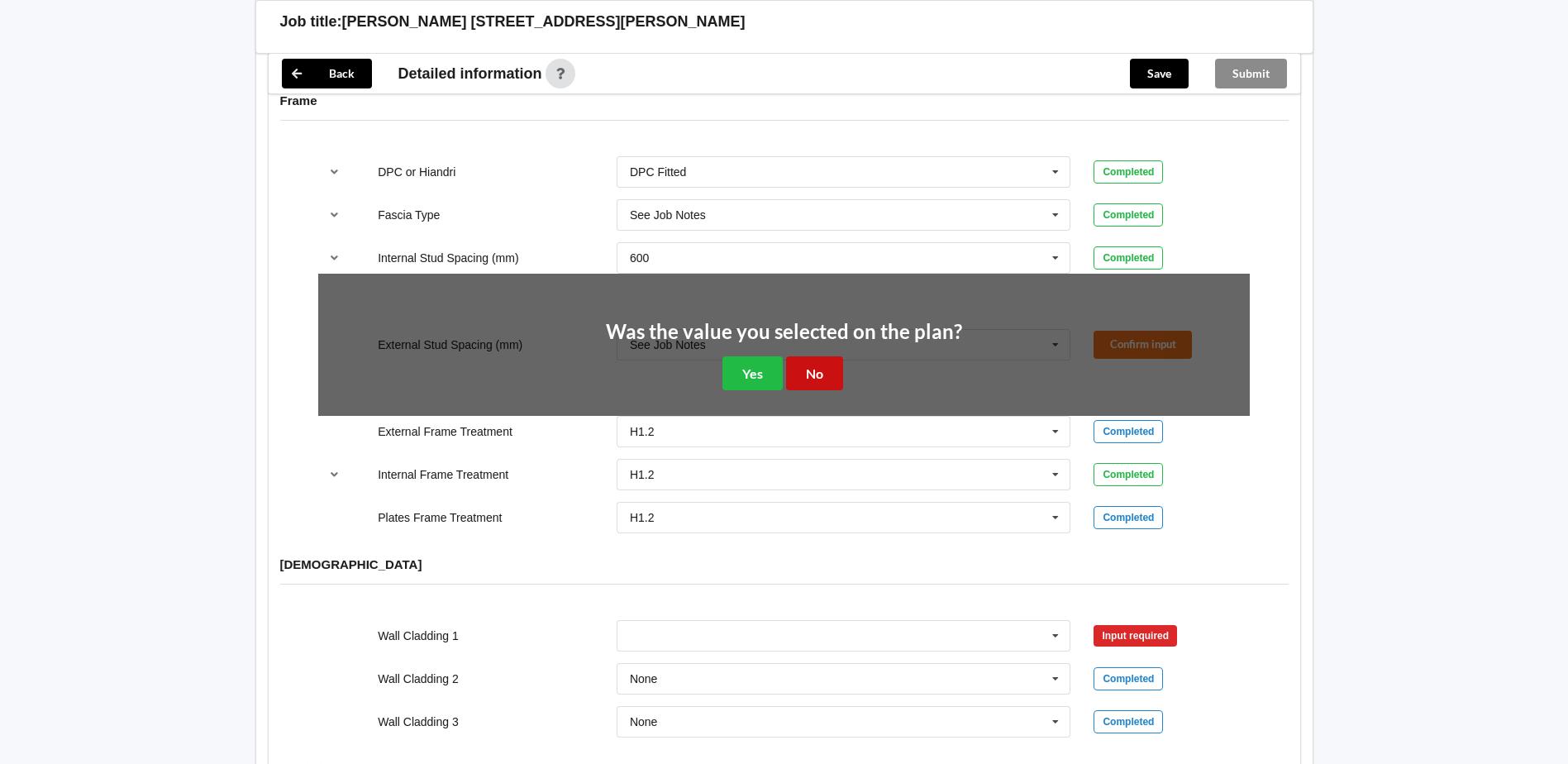
click at [816, 356] on button "No" at bounding box center [814, 373] width 57 height 34
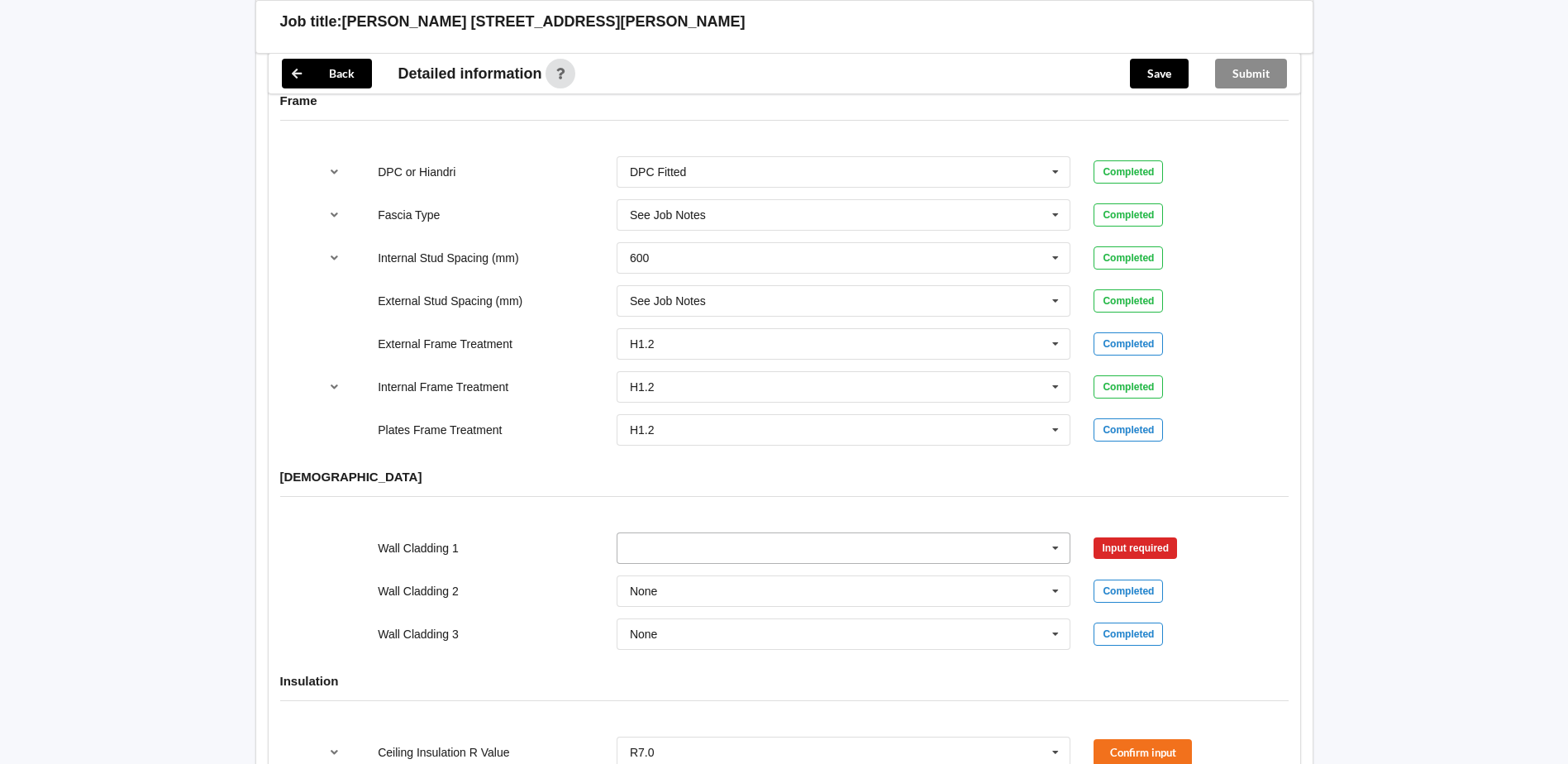
click at [789, 545] on input "text" at bounding box center [844, 548] width 453 height 29
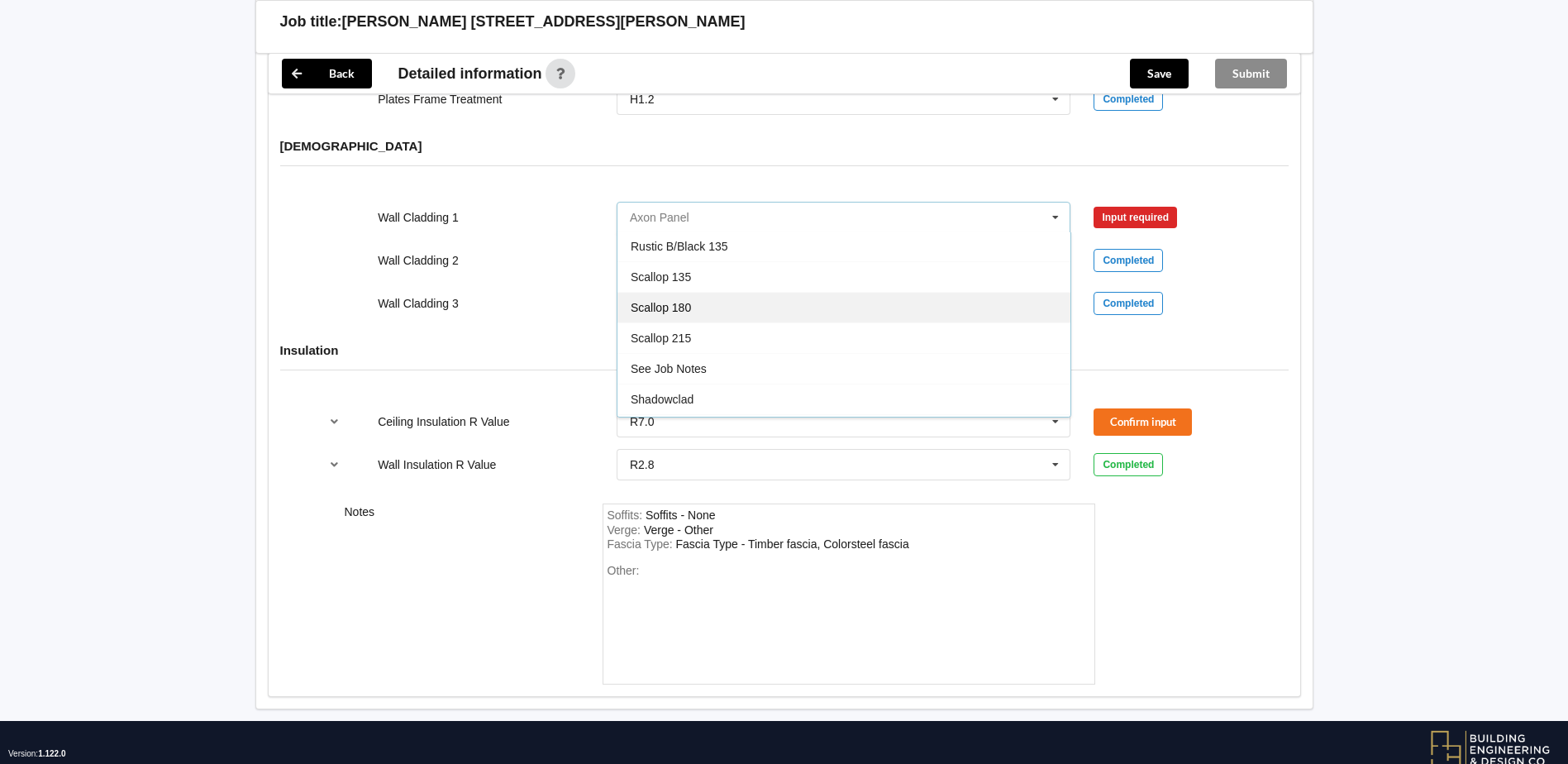
scroll to position [909, 0]
click at [745, 302] on div "See Job Notes" at bounding box center [844, 316] width 453 height 30
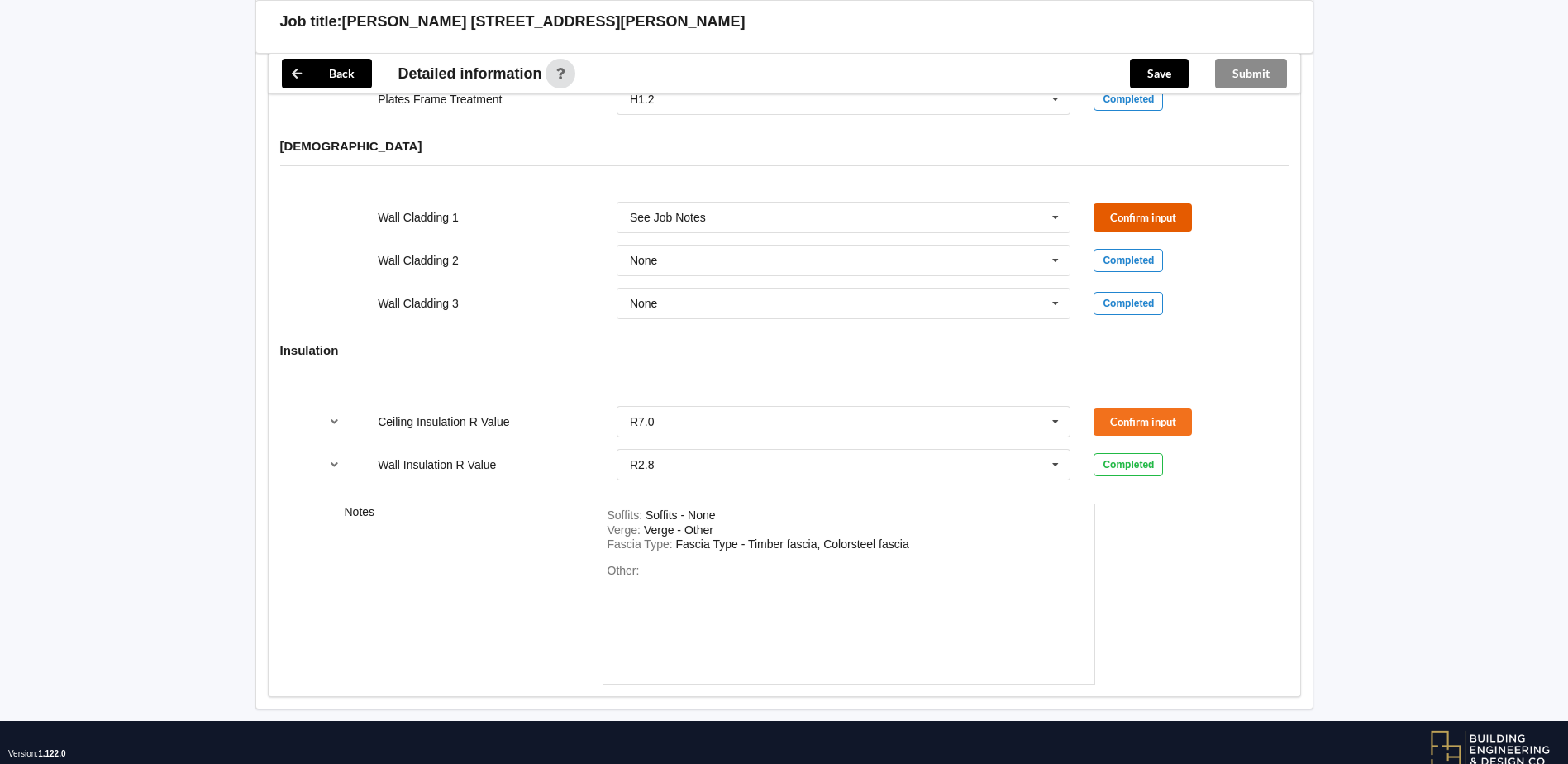
click at [1118, 203] on button "Confirm input" at bounding box center [1143, 217] width 98 height 27
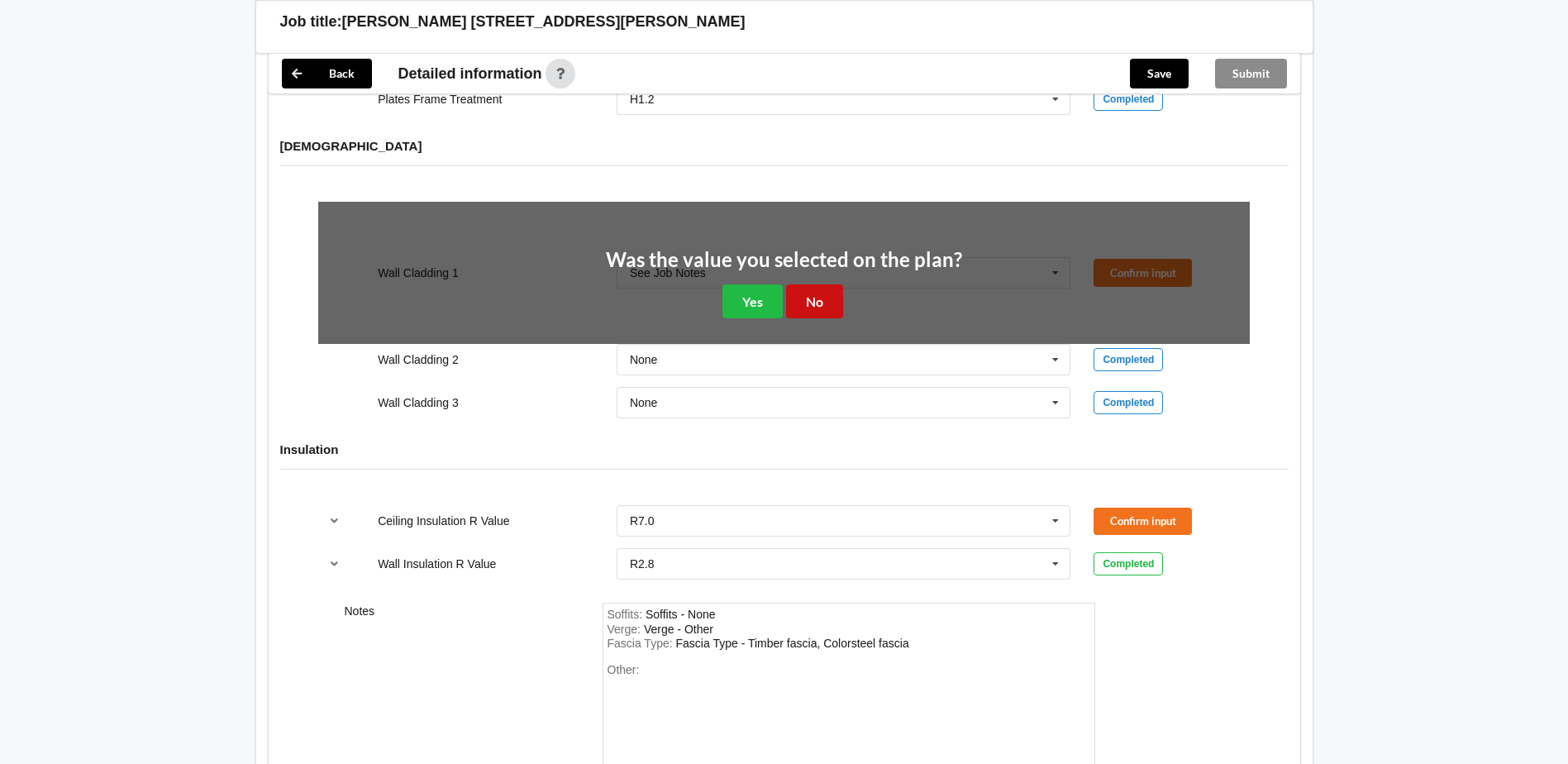
click at [824, 292] on button "No" at bounding box center [814, 300] width 57 height 34
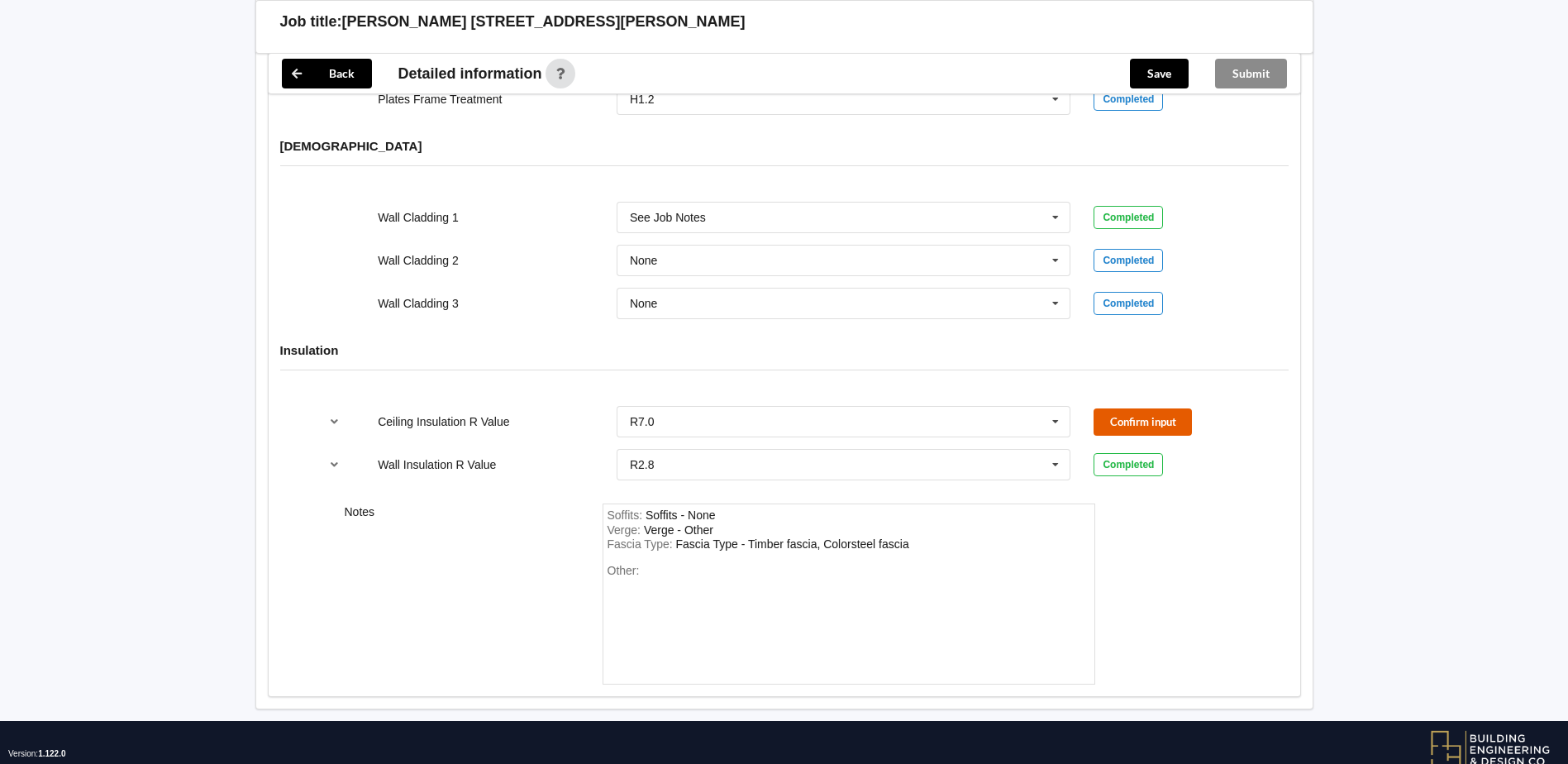
click at [1118, 410] on button "Confirm input" at bounding box center [1143, 422] width 98 height 27
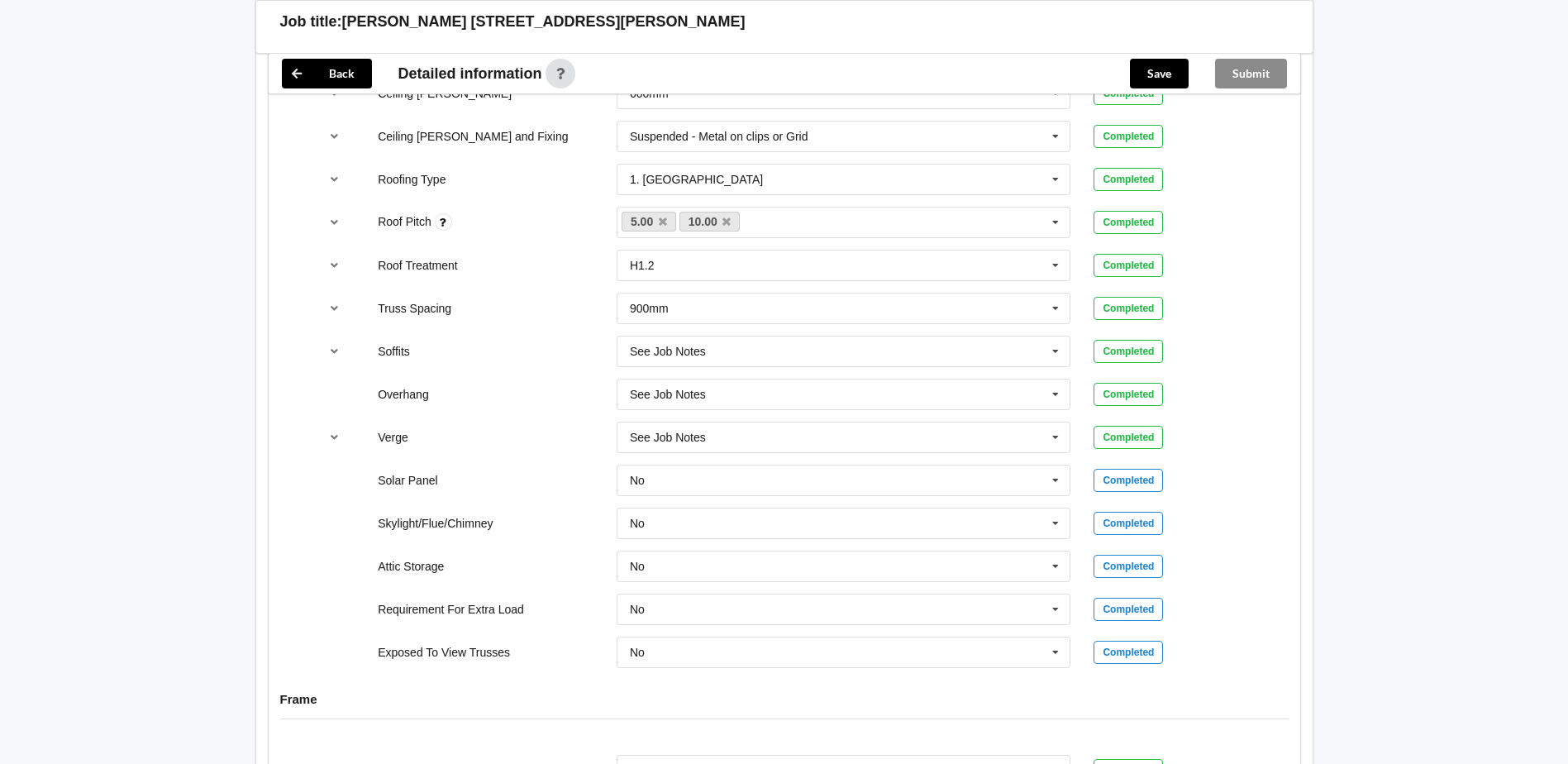
scroll to position [992, 0]
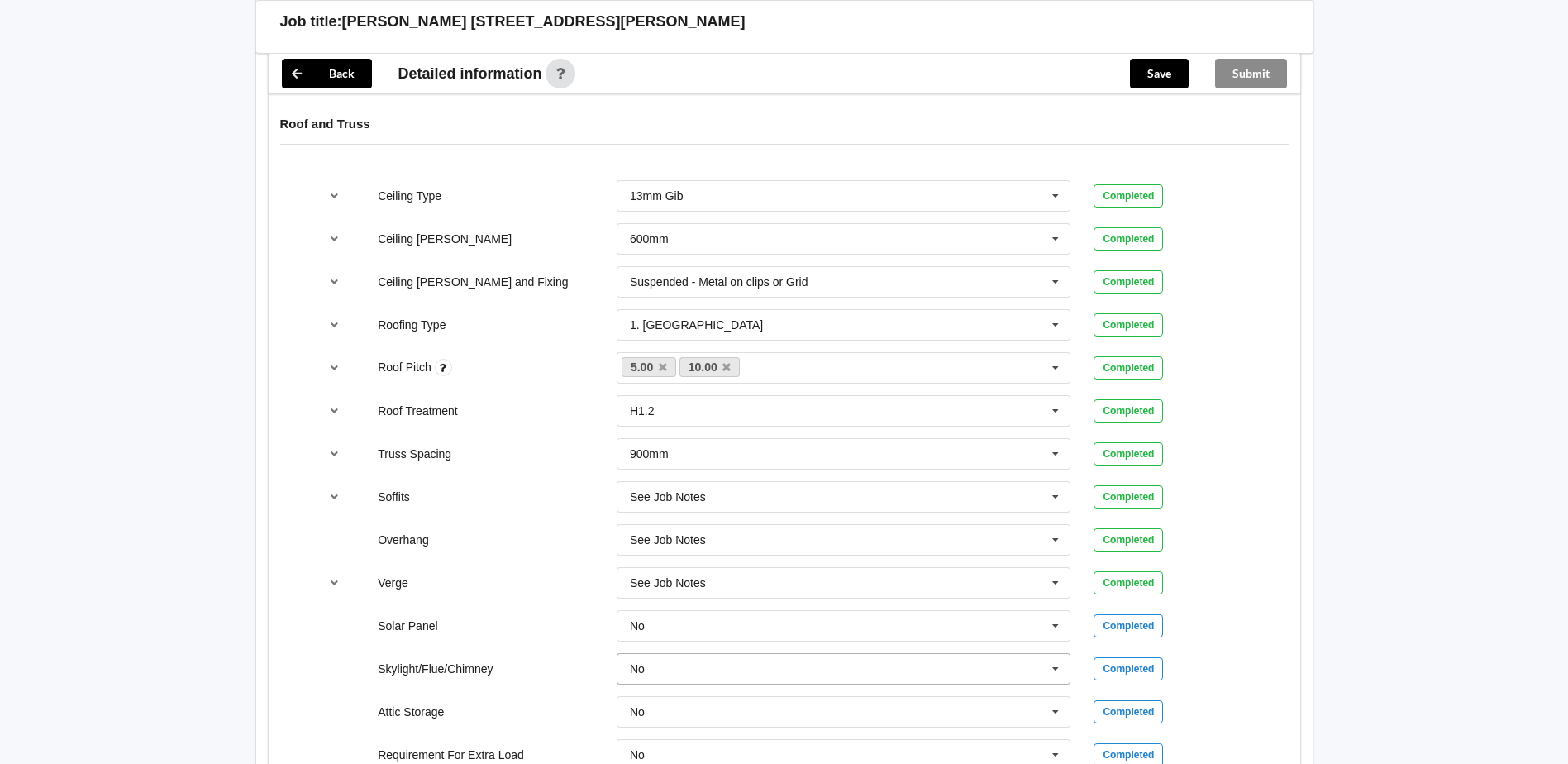
click at [1062, 654] on icon at bounding box center [1055, 669] width 25 height 30
click at [767, 714] on div "Yes" at bounding box center [844, 729] width 453 height 30
click at [1118, 654] on button "Confirm input" at bounding box center [1143, 668] width 98 height 27
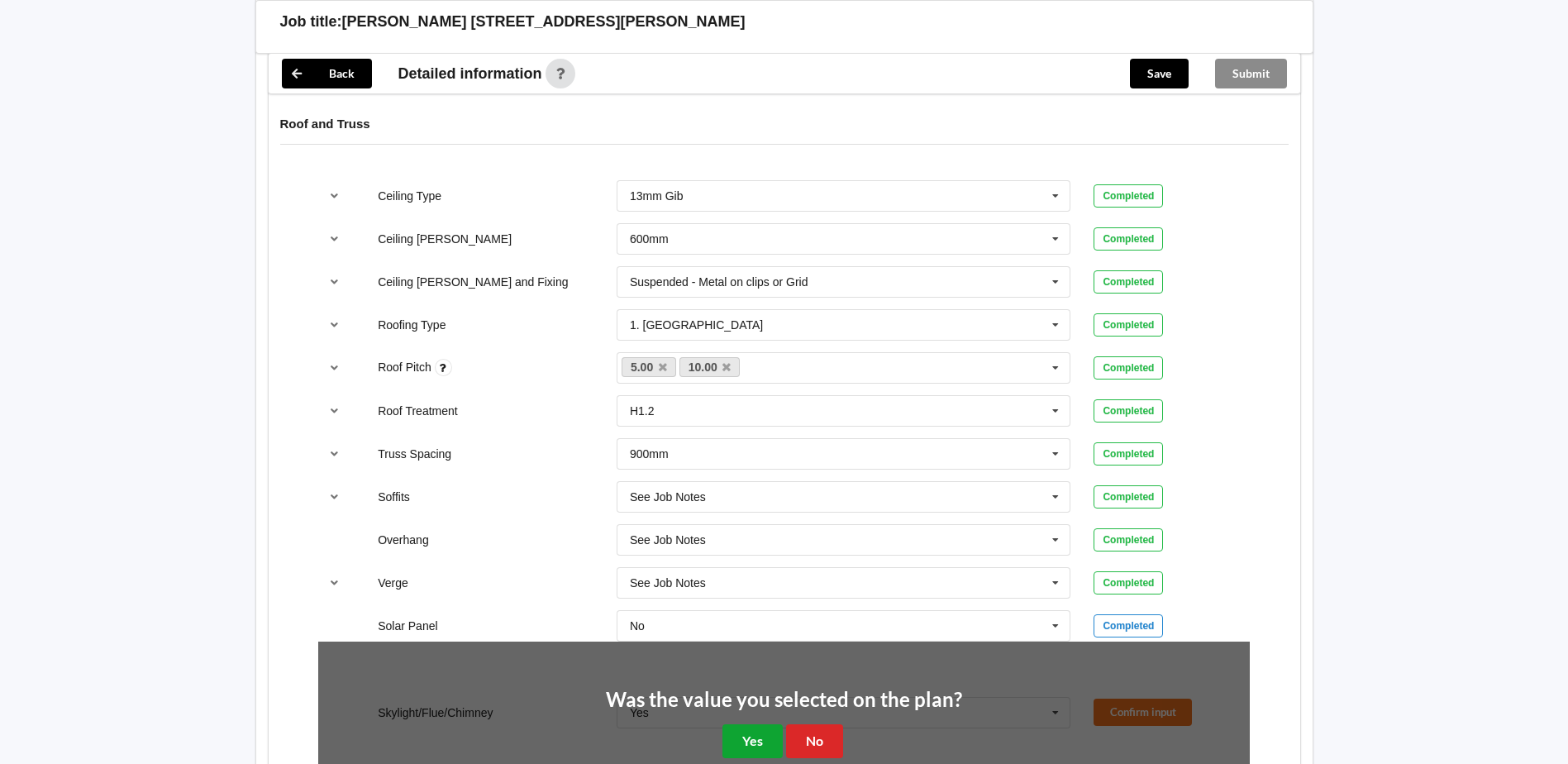
click at [732, 724] on button "Yes" at bounding box center [752, 740] width 60 height 34
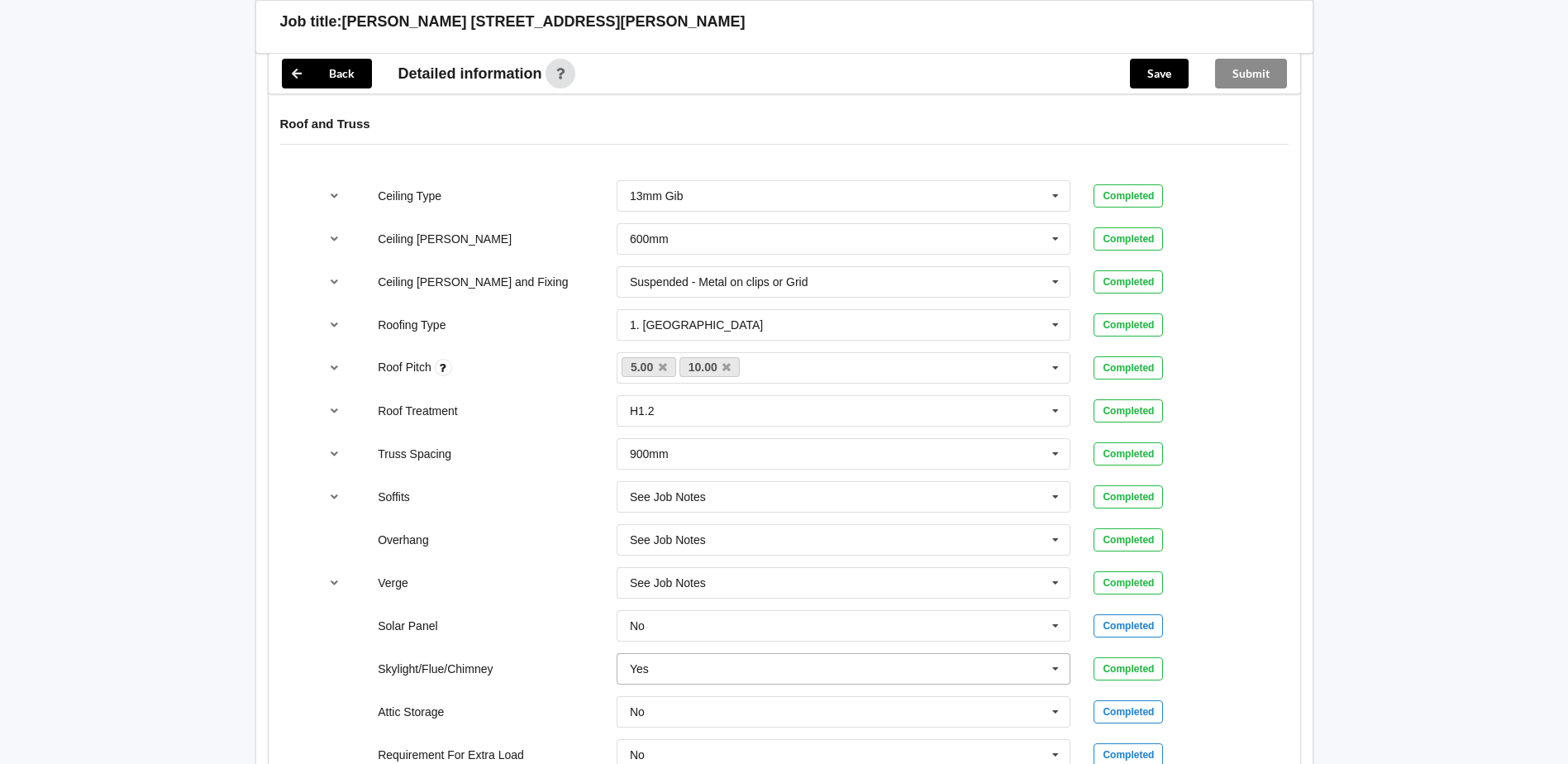
scroll to position [1239, 0]
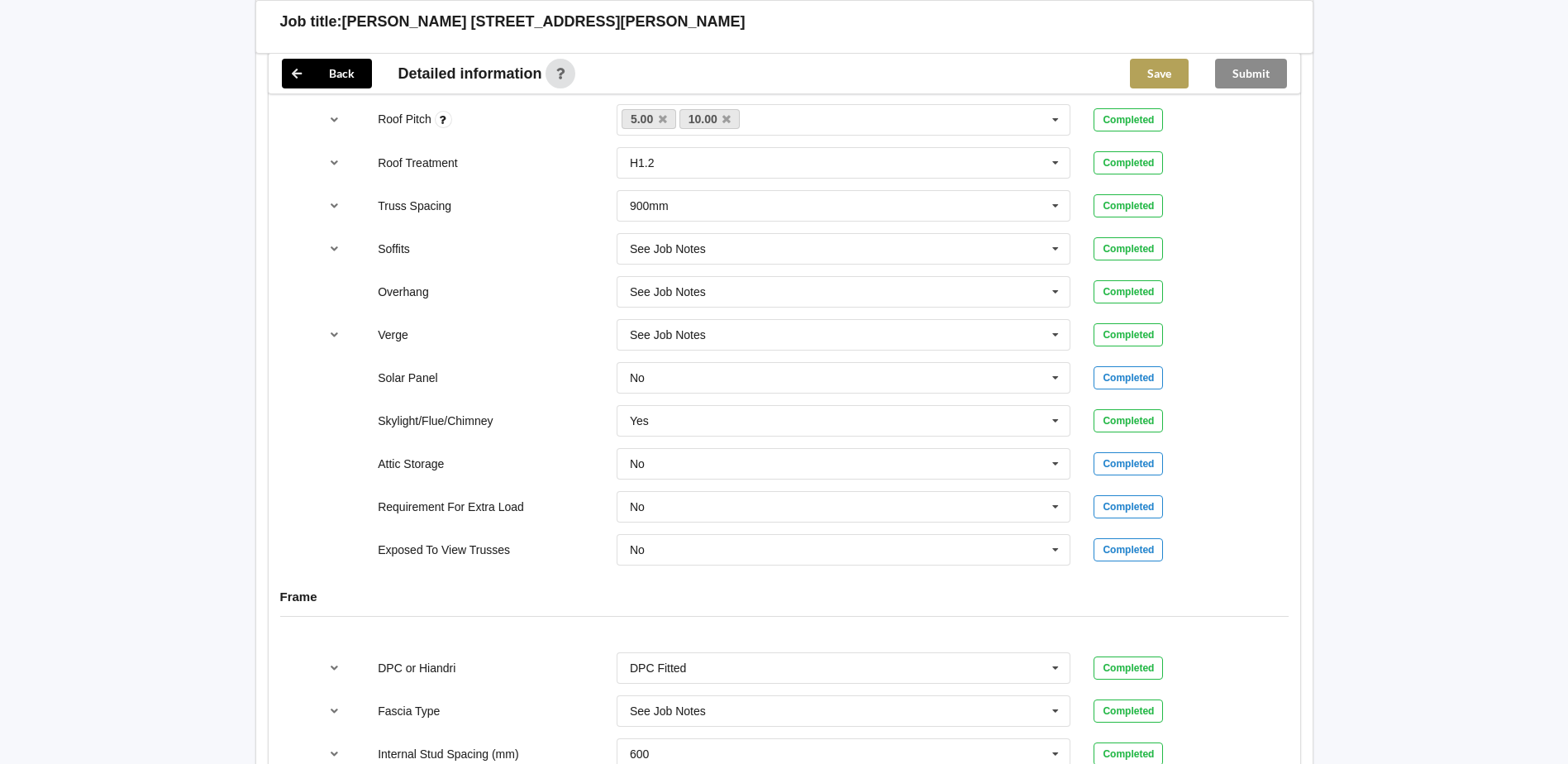
click at [1145, 72] on button "Save" at bounding box center [1159, 74] width 59 height 29
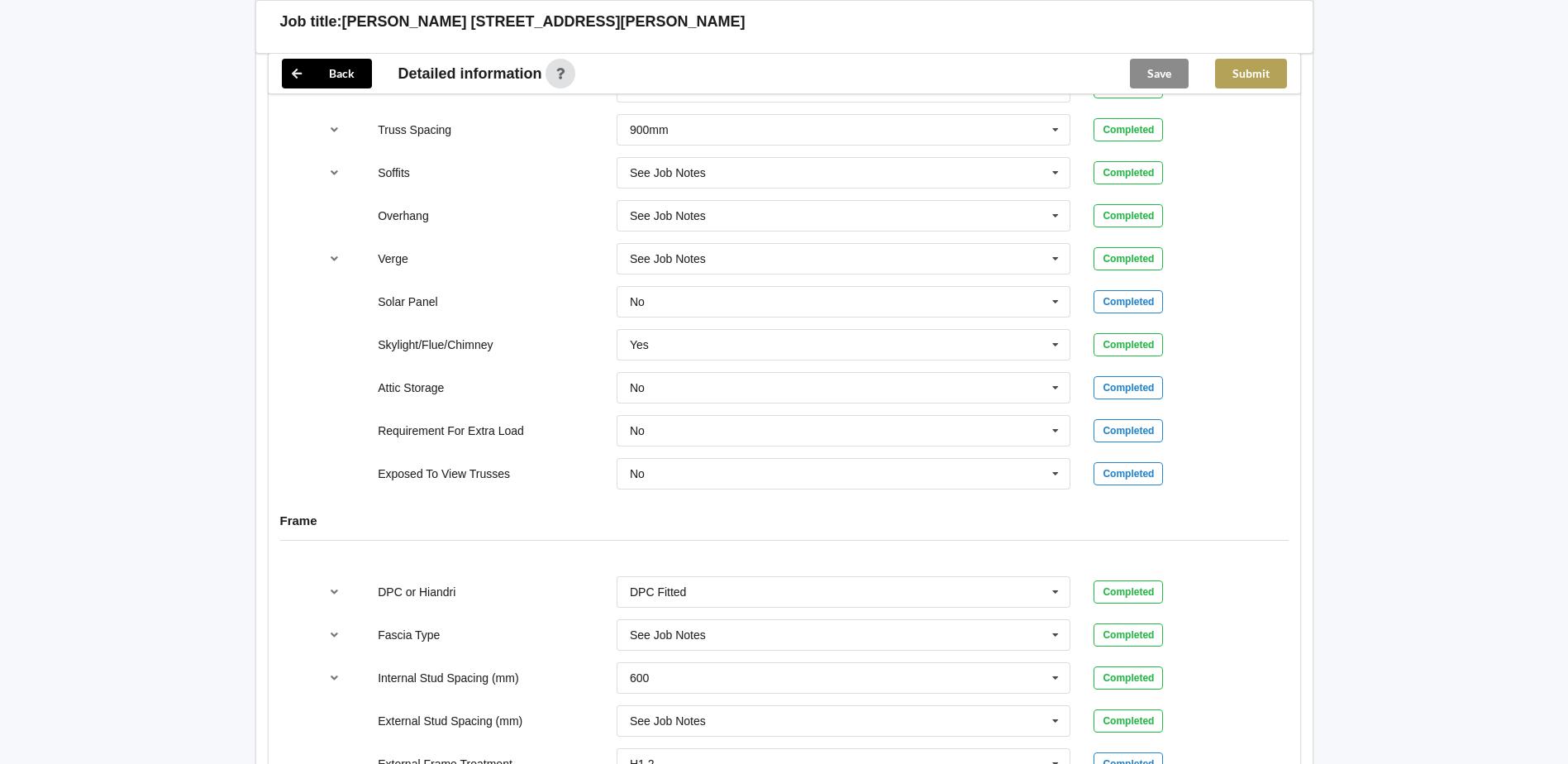
click at [1242, 78] on button "Submit" at bounding box center [1251, 74] width 72 height 29
